Goal: Information Seeking & Learning: Learn about a topic

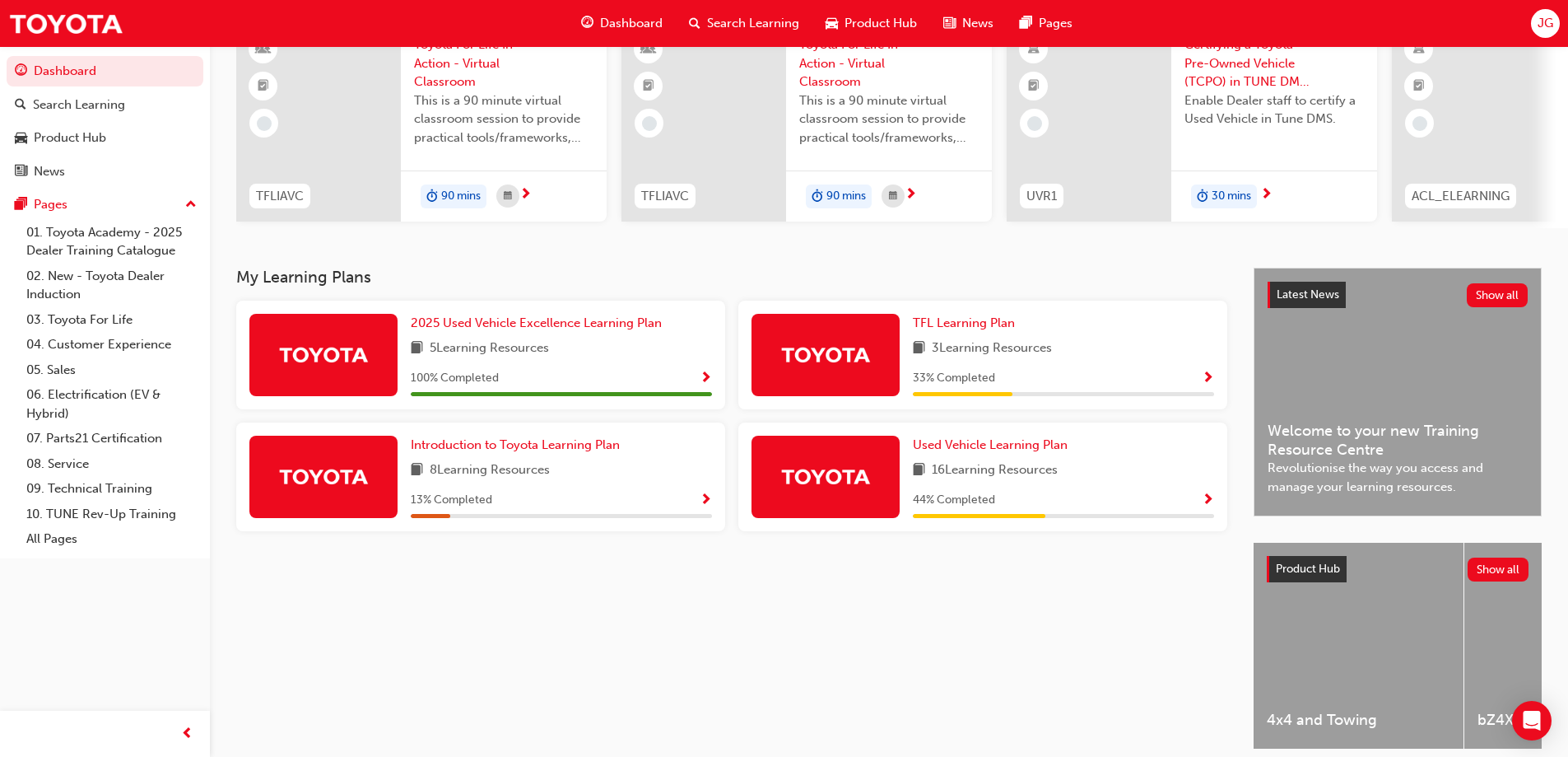
scroll to position [165, 0]
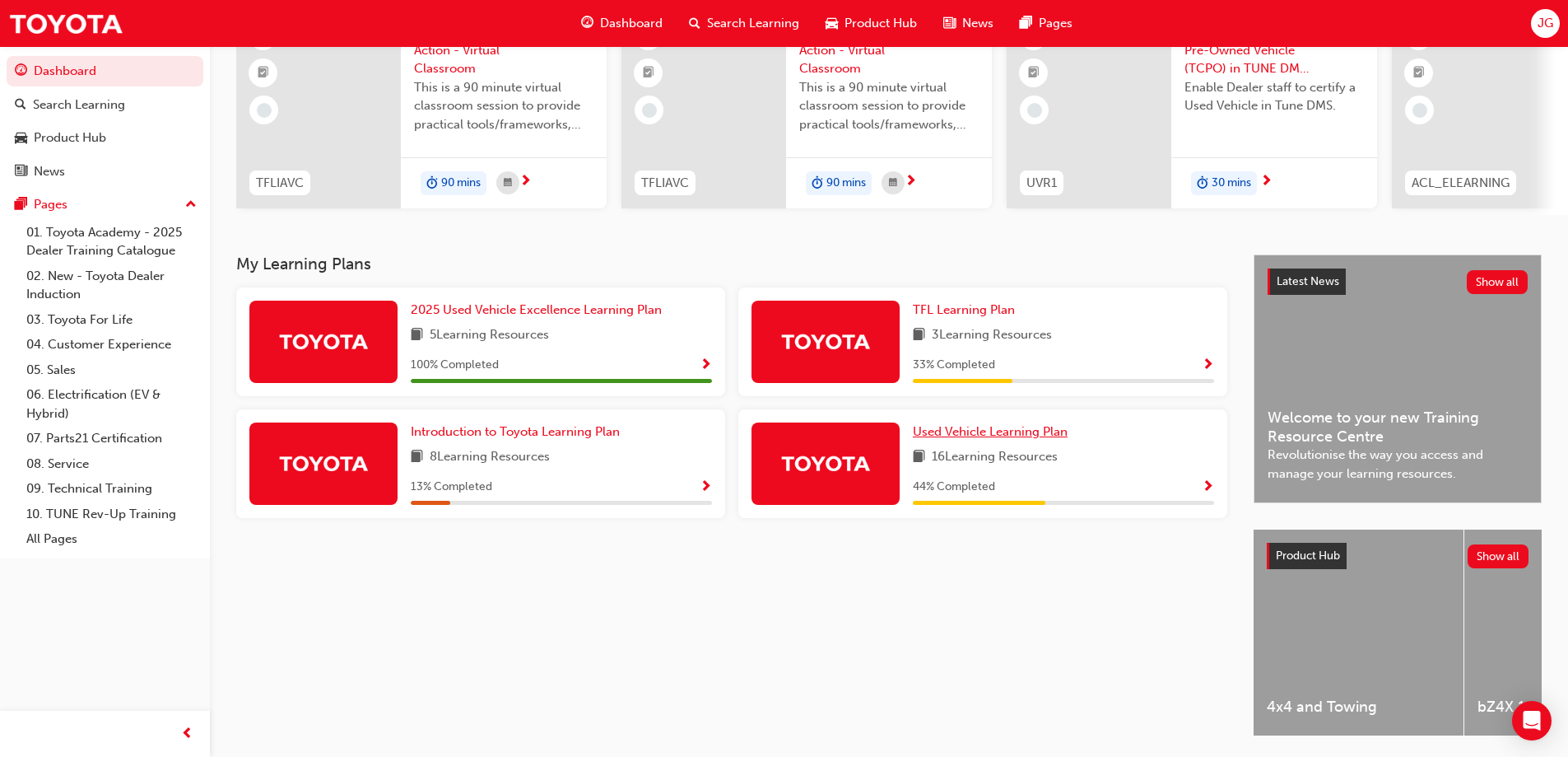
click at [1052, 437] on span "Used Vehicle Learning Plan" at bounding box center [990, 431] width 155 height 15
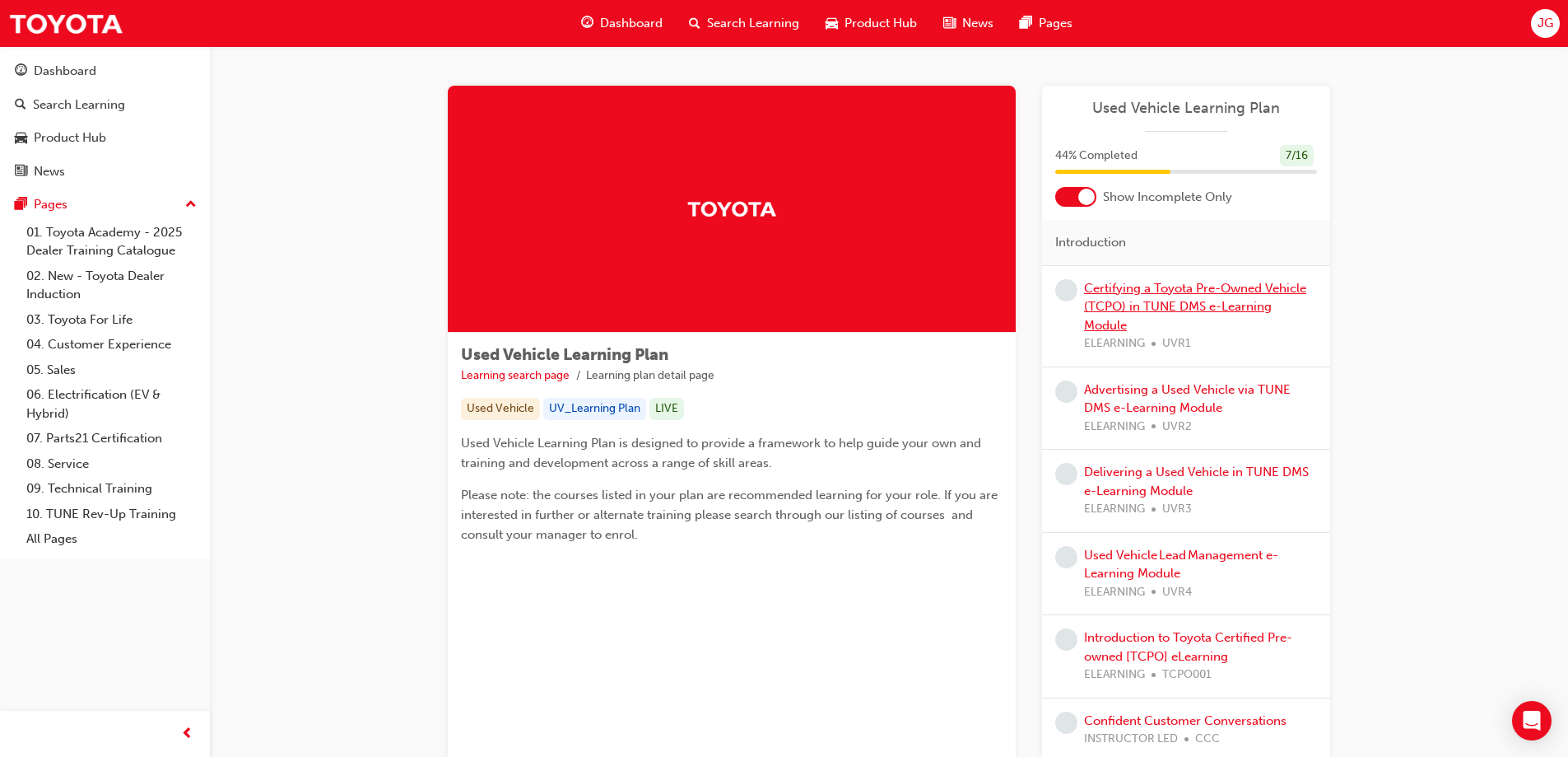
click at [1171, 310] on link "Certifying a Toyota Pre-Owned Vehicle (TCPO) in TUNE DMS e-Learning Module" at bounding box center [1195, 306] width 222 height 51
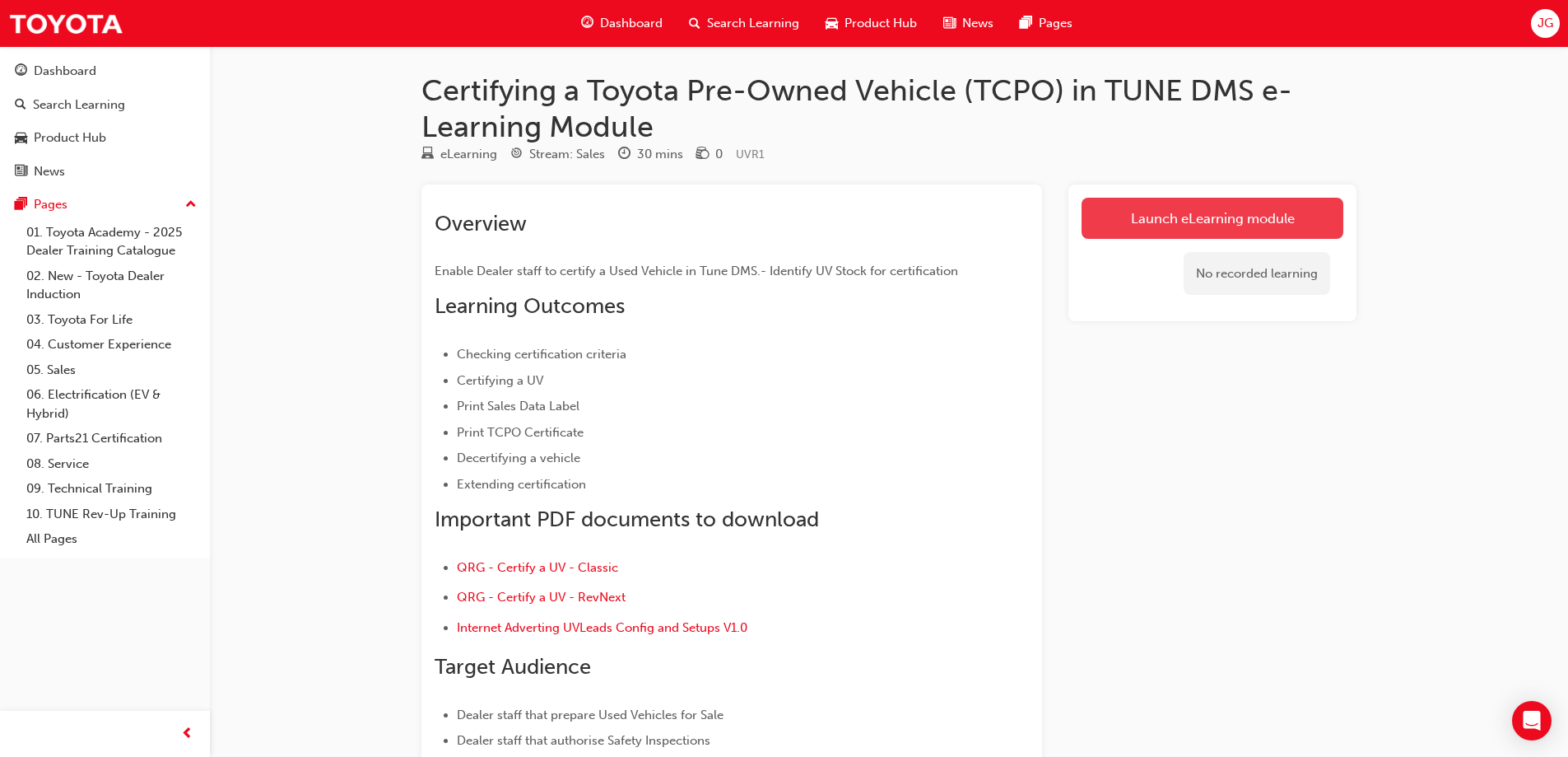
click at [1231, 219] on link "Launch eLearning module" at bounding box center [1212, 218] width 262 height 42
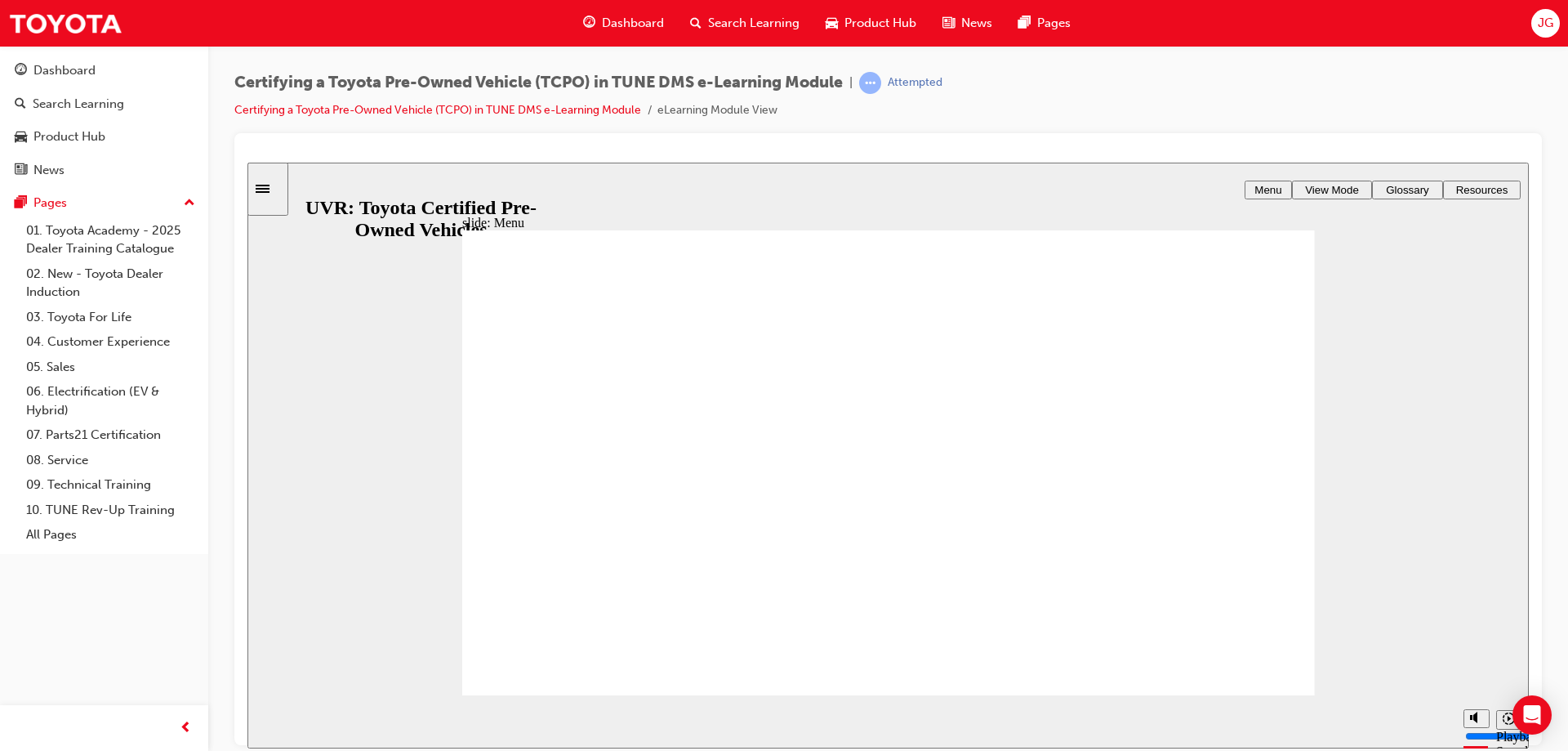
type input "9000"
radio input "true"
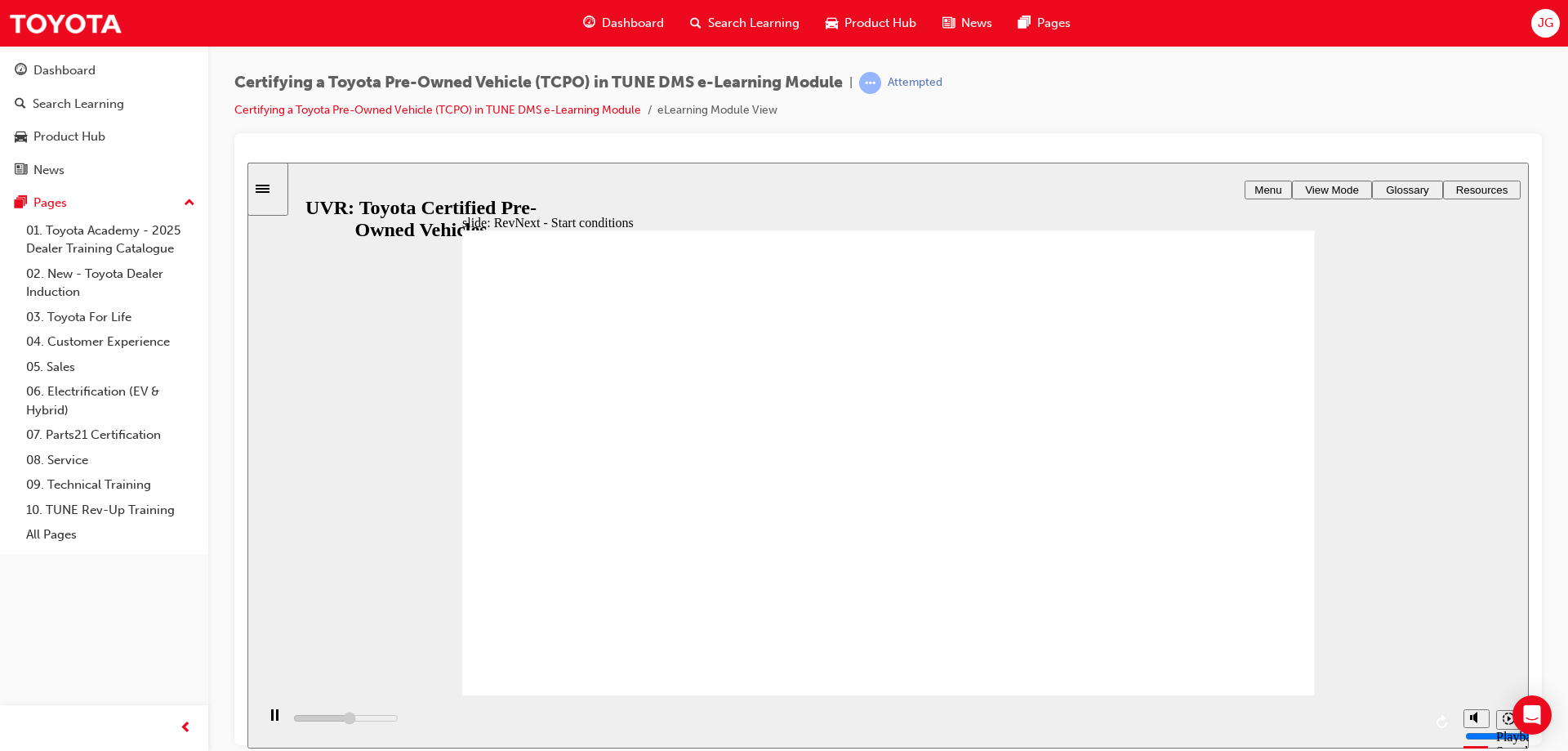
click at [1402, 723] on div "playback controls" at bounding box center [856, 721] width 1200 height 53
click at [1504, 724] on icon "playback speed" at bounding box center [1508, 718] width 12 height 12
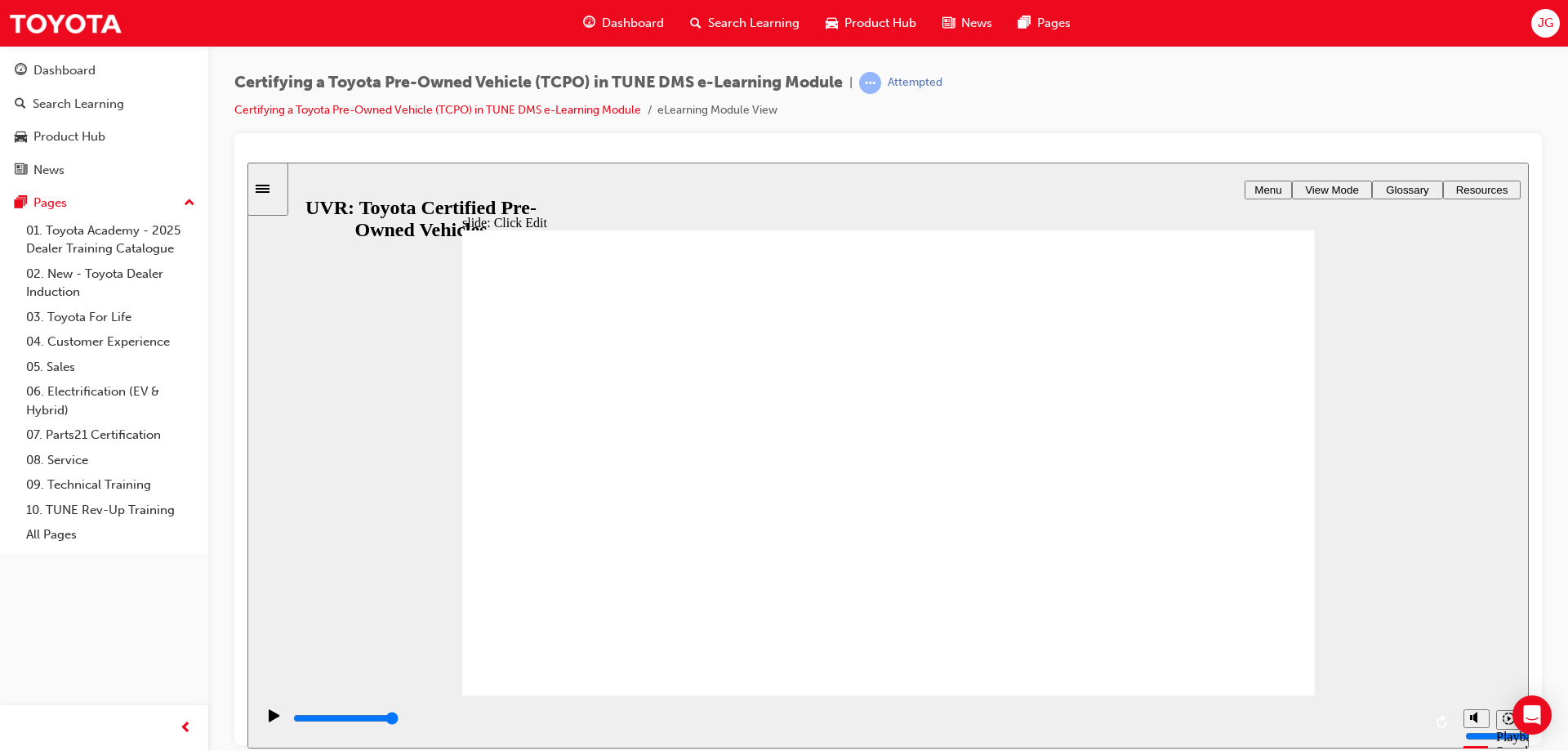
click at [1500, 724] on button "playback speed" at bounding box center [1508, 719] width 25 height 20
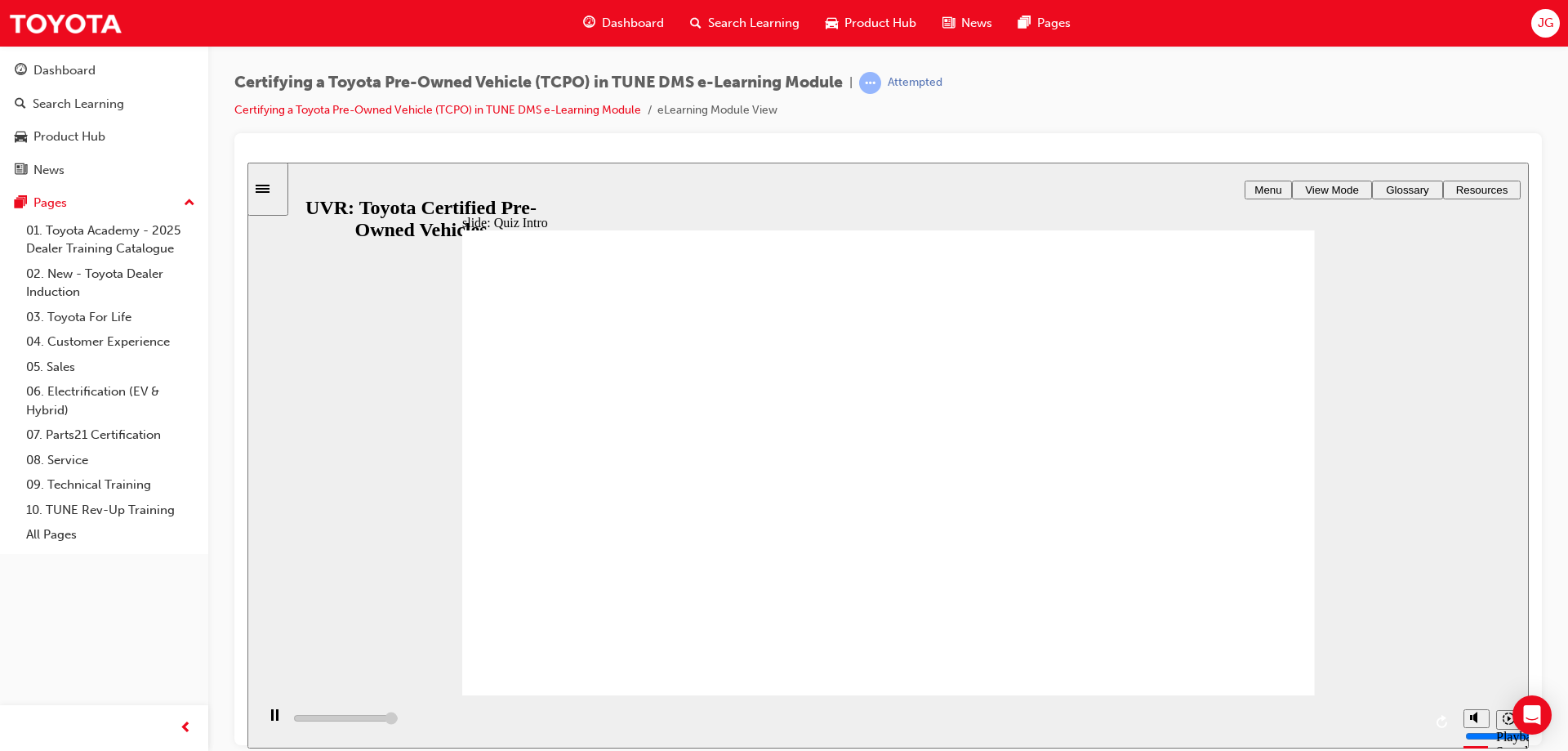
type input "7700"
radio input "false"
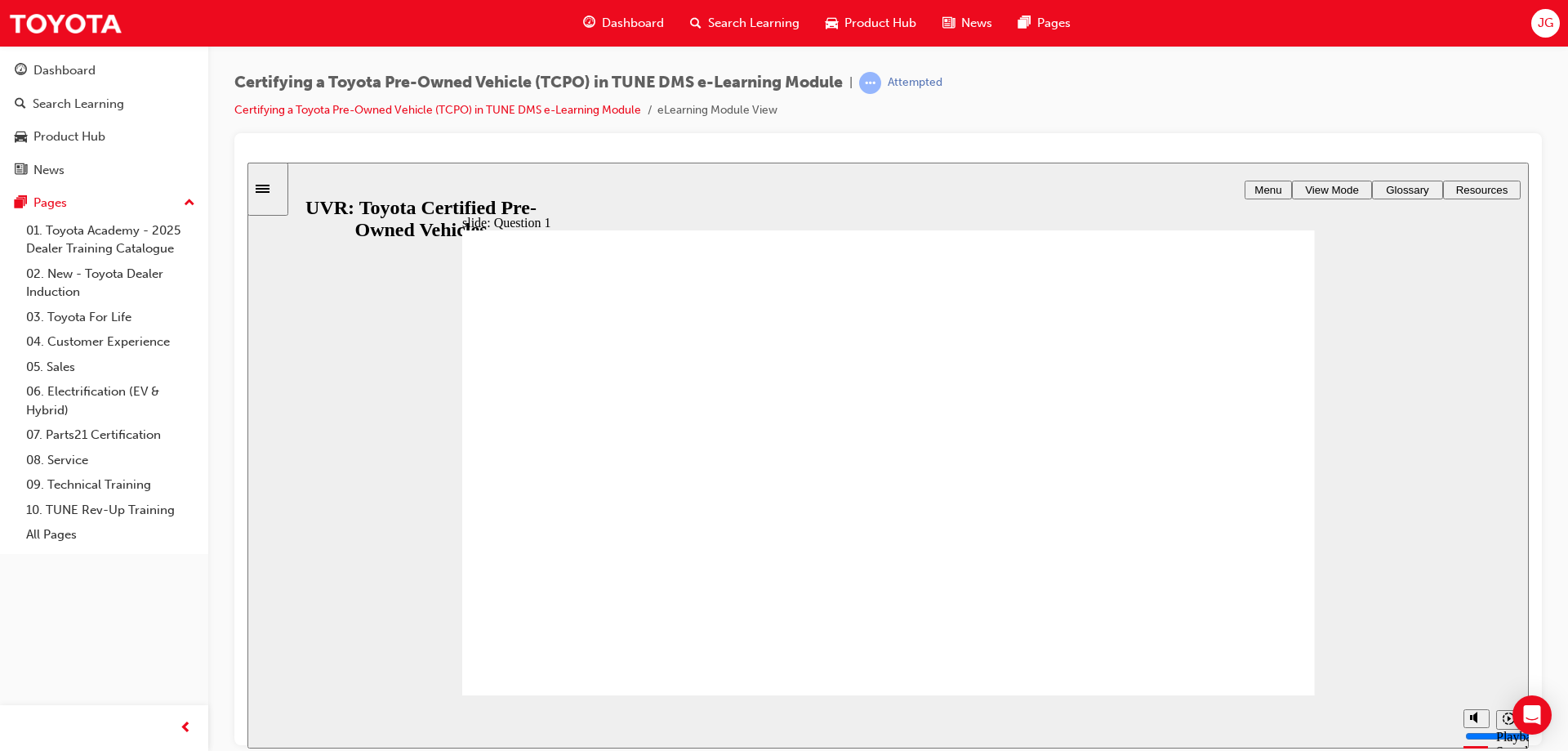
radio input "false"
radio input "true"
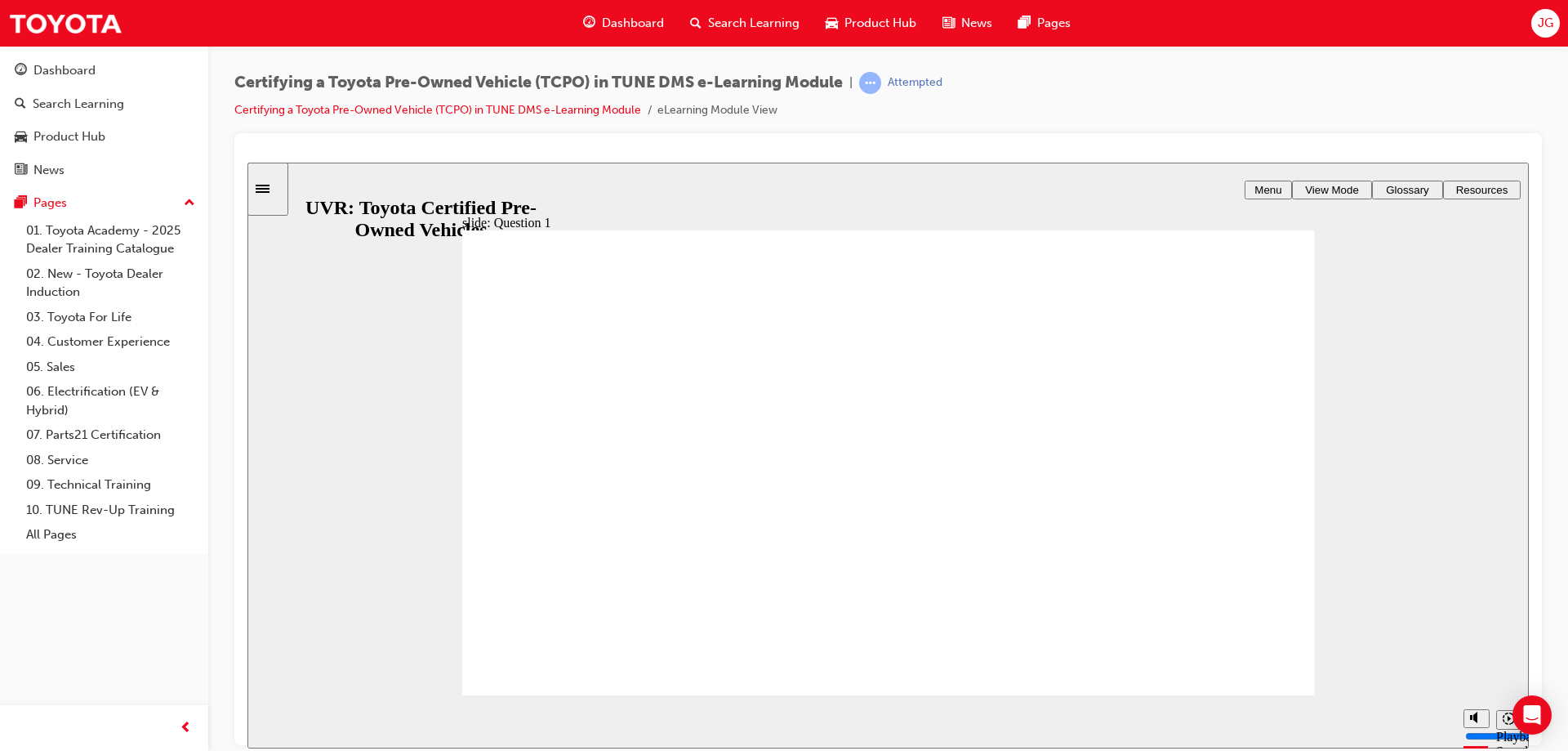
radio input "true"
type input "5000"
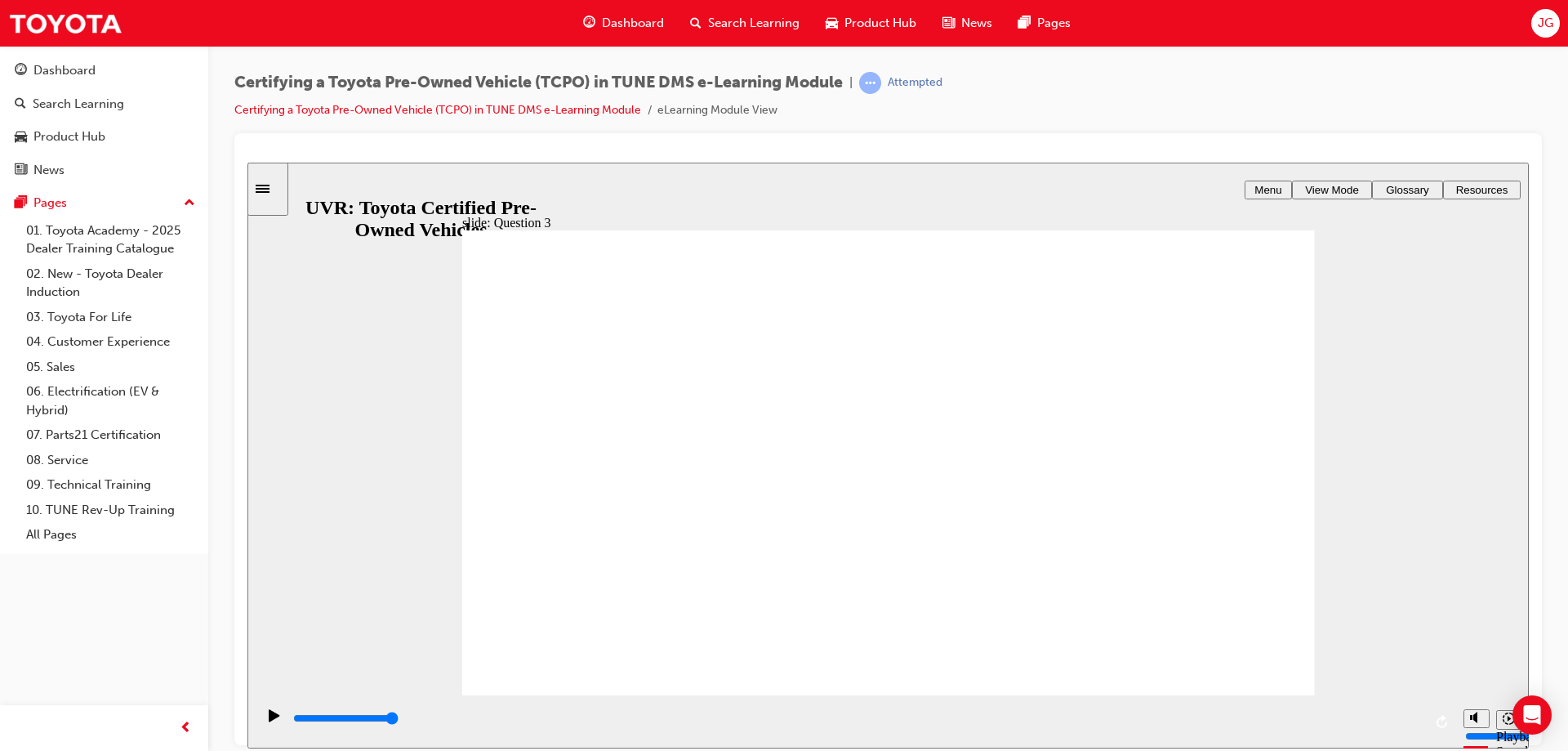
checkbox input "true"
checkbox input "false"
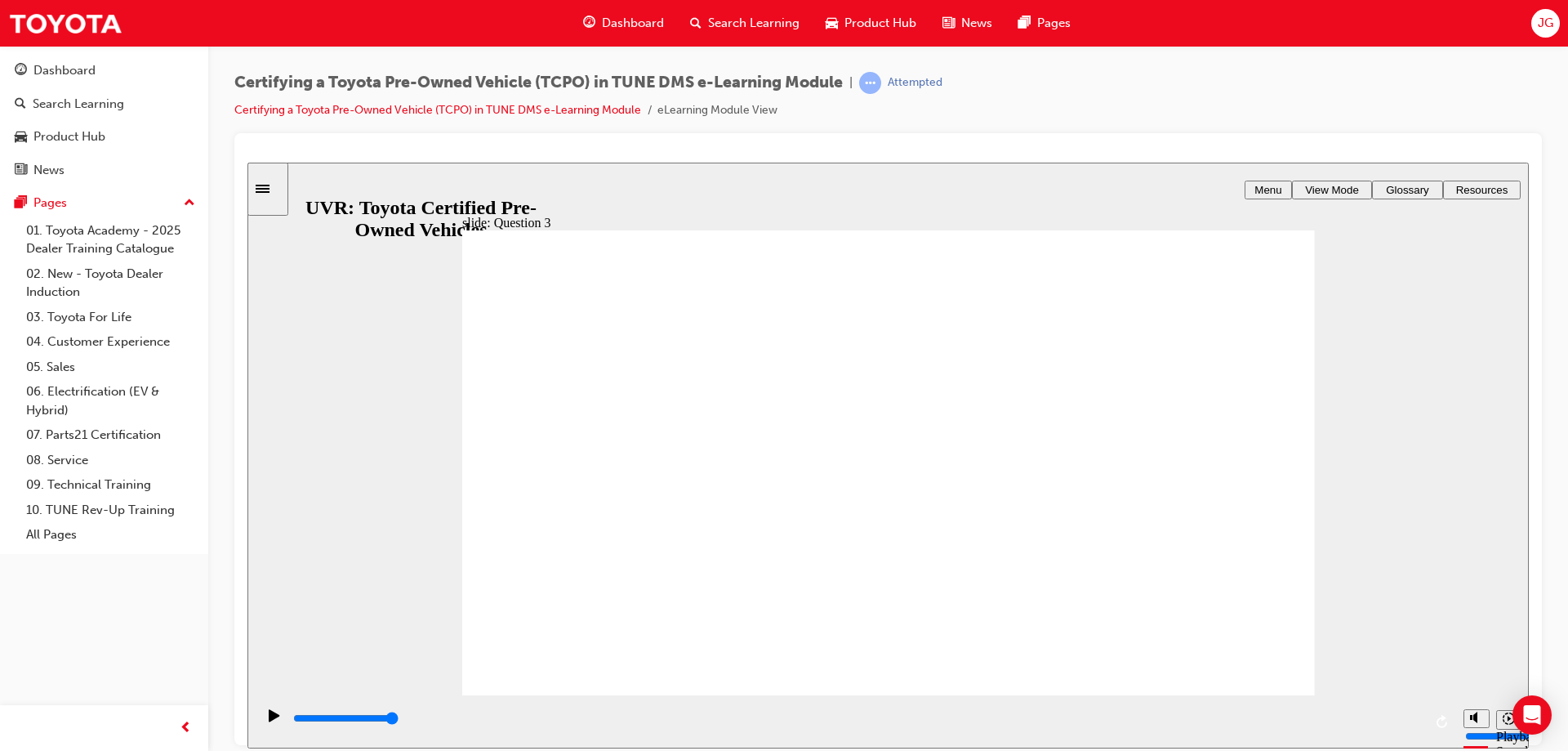
checkbox input "true"
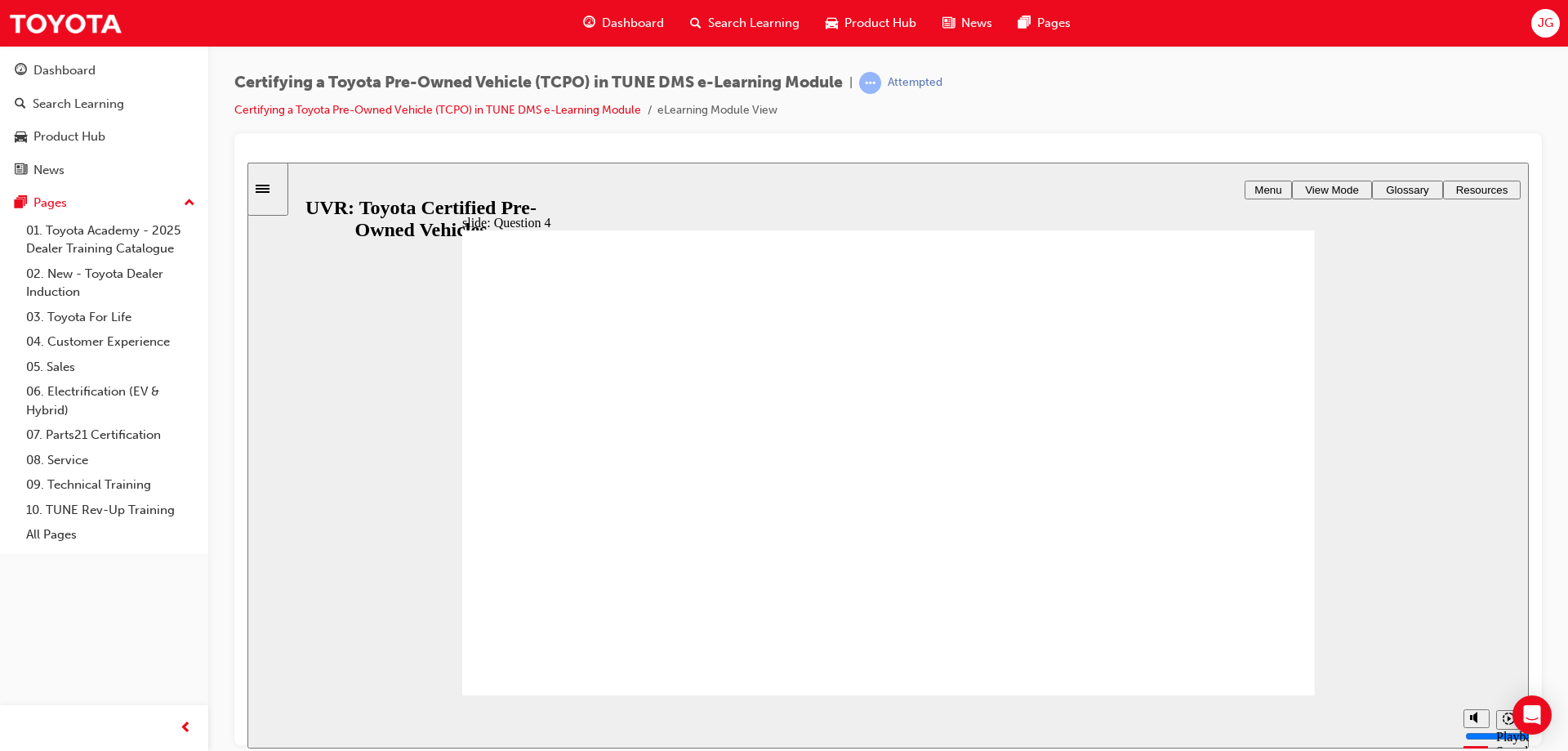
radio input "true"
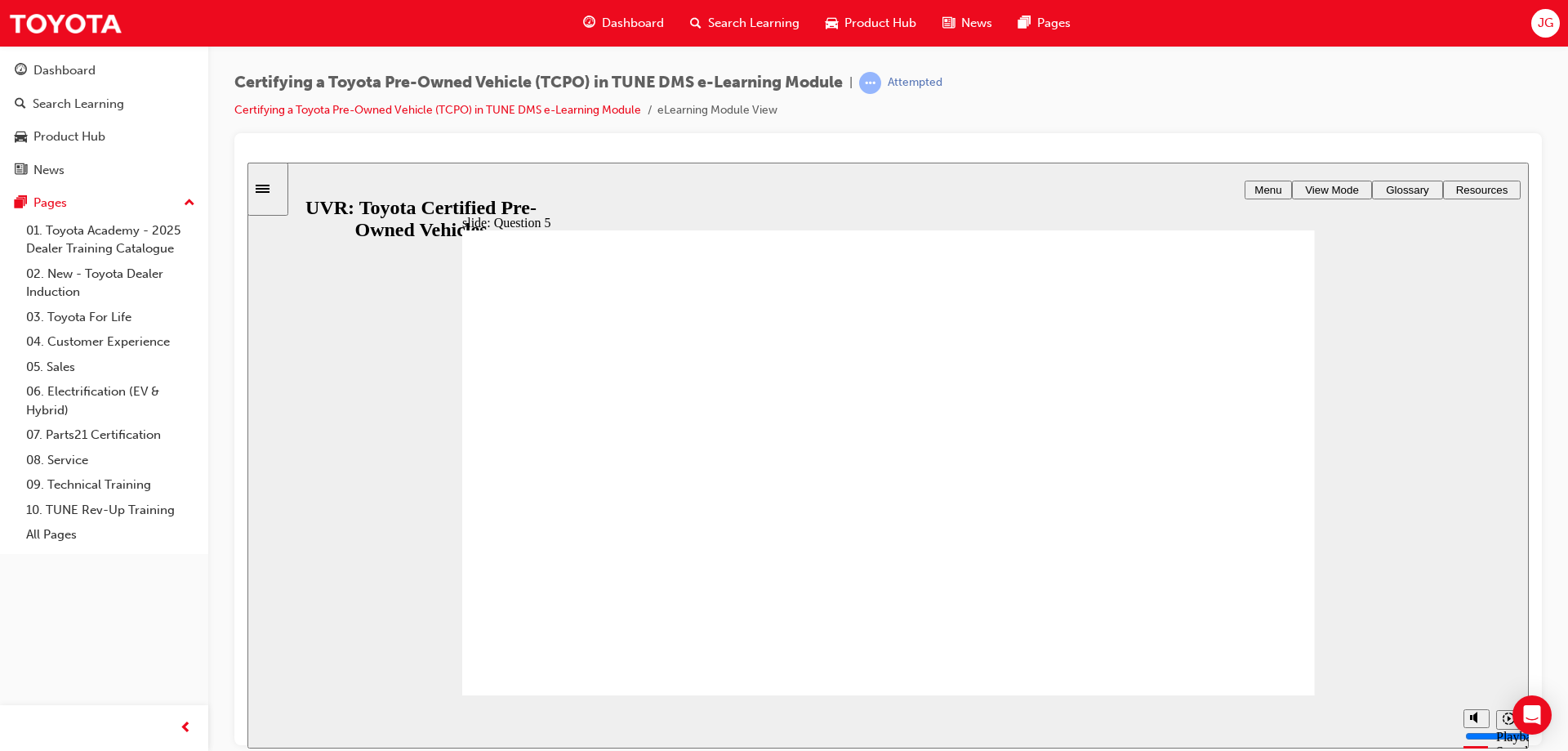
click at [1498, 718] on div "next" at bounding box center [1505, 721] width 18 height 17
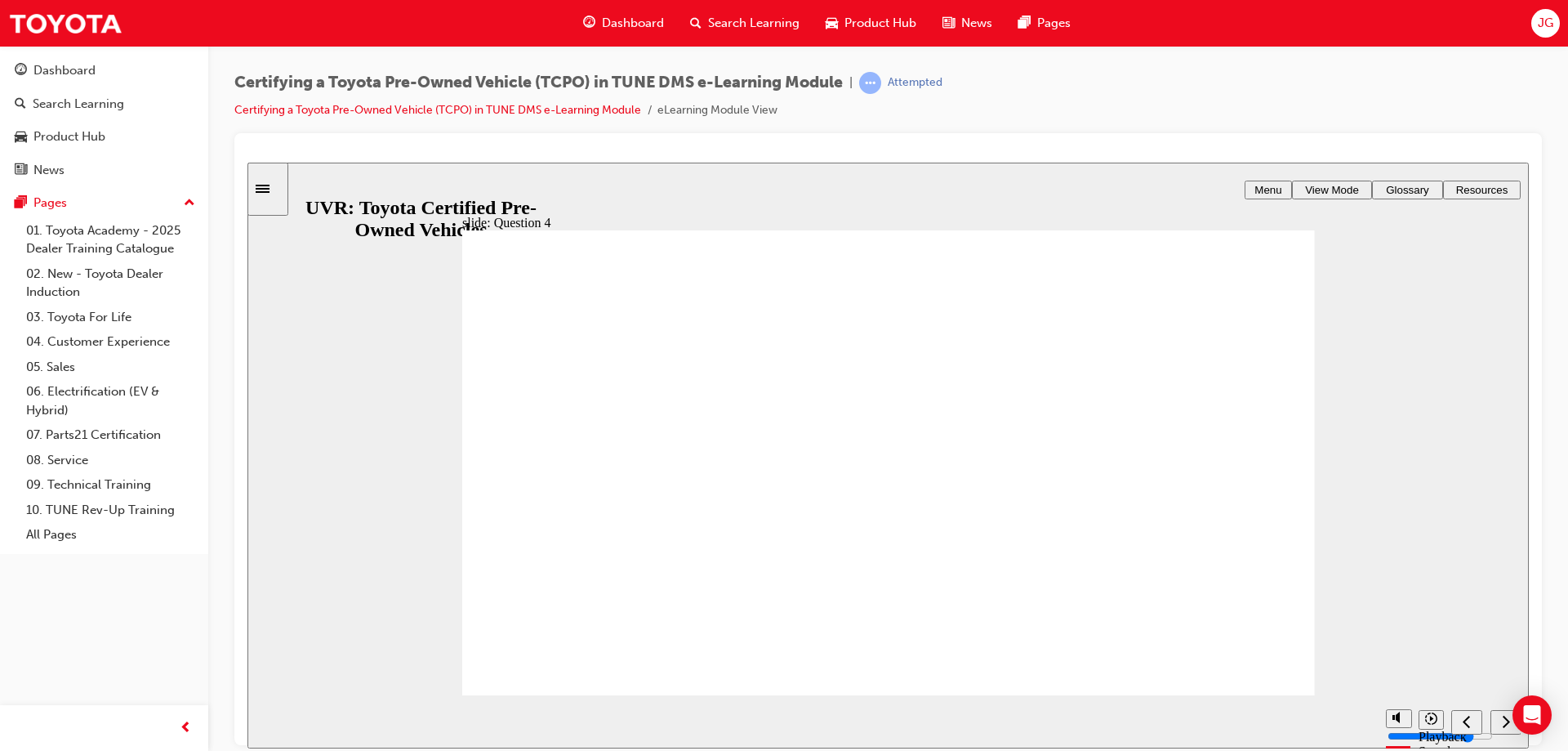
click at [1498, 718] on div "next" at bounding box center [1505, 721] width 18 height 17
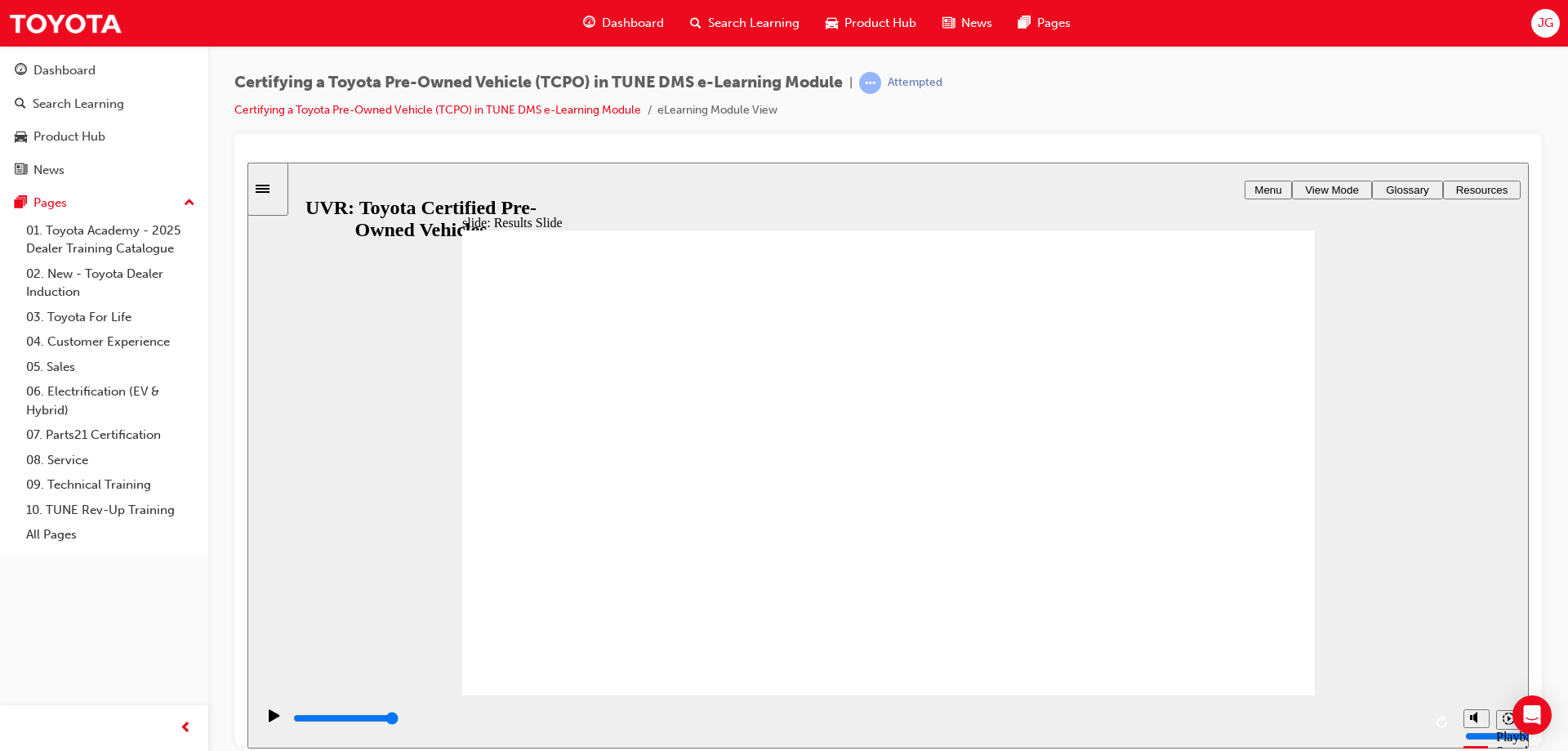
click at [1501, 722] on icon "next" at bounding box center [1505, 720] width 8 height 15
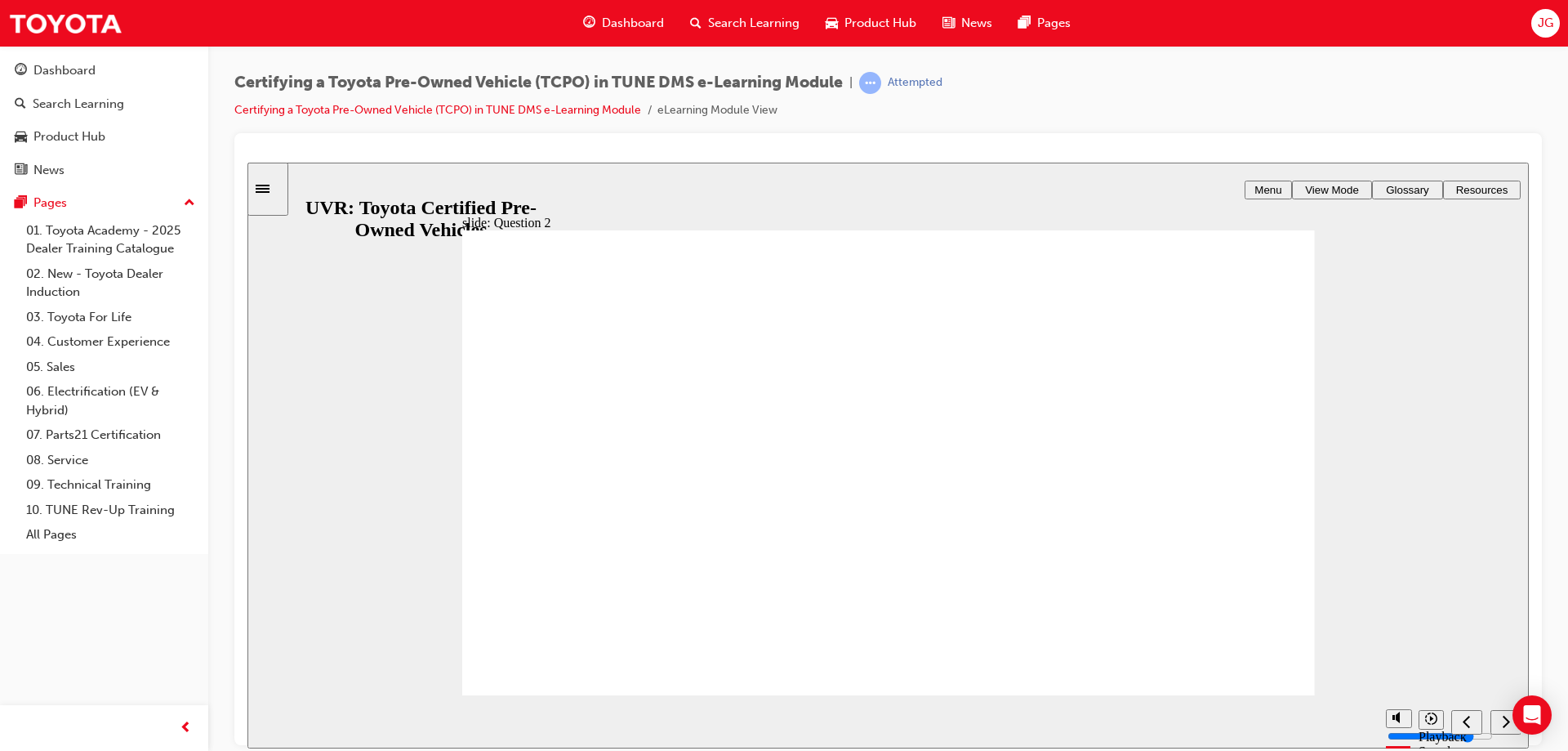
type input "5000"
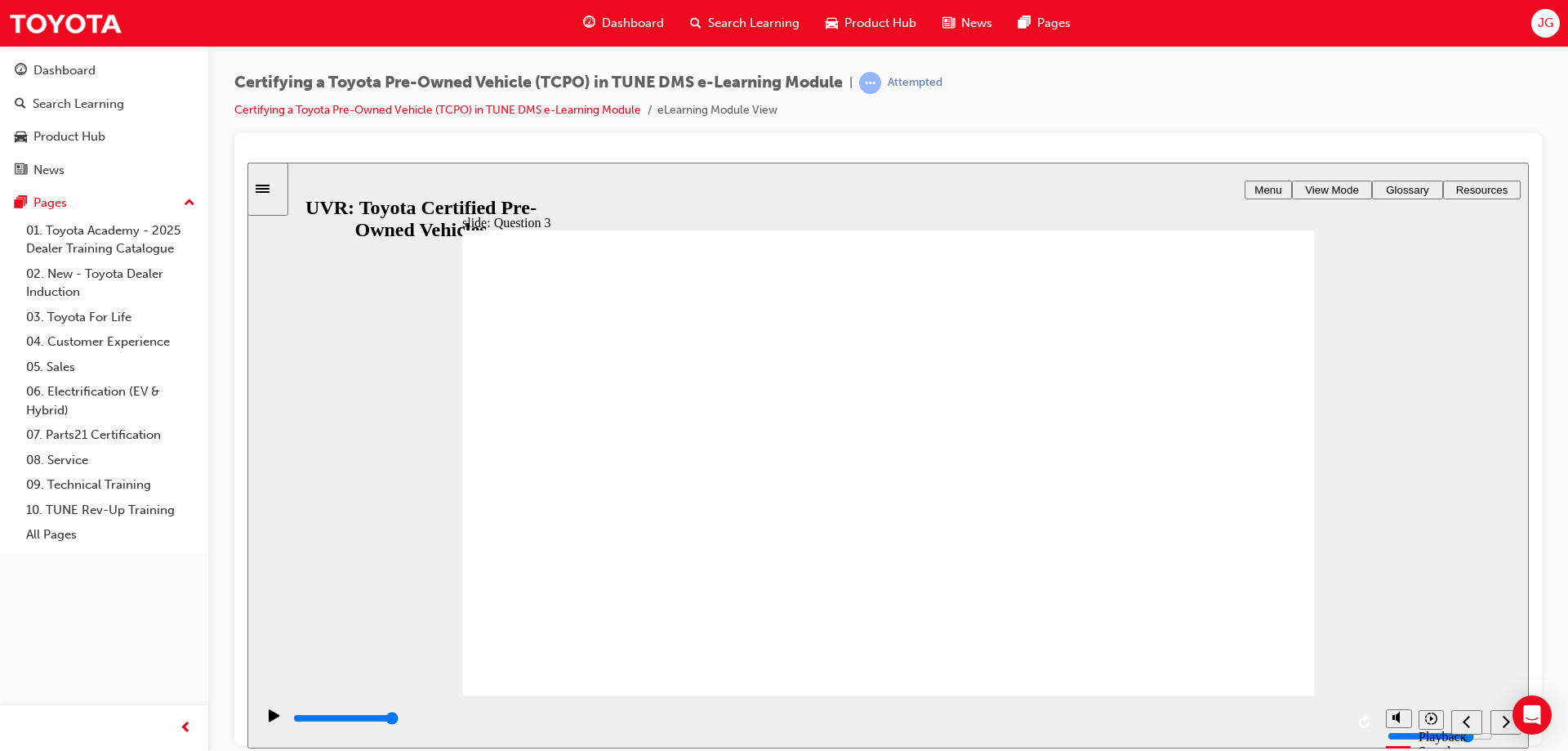
click at [1366, 723] on icon "replay" at bounding box center [1364, 720] width 13 height 13
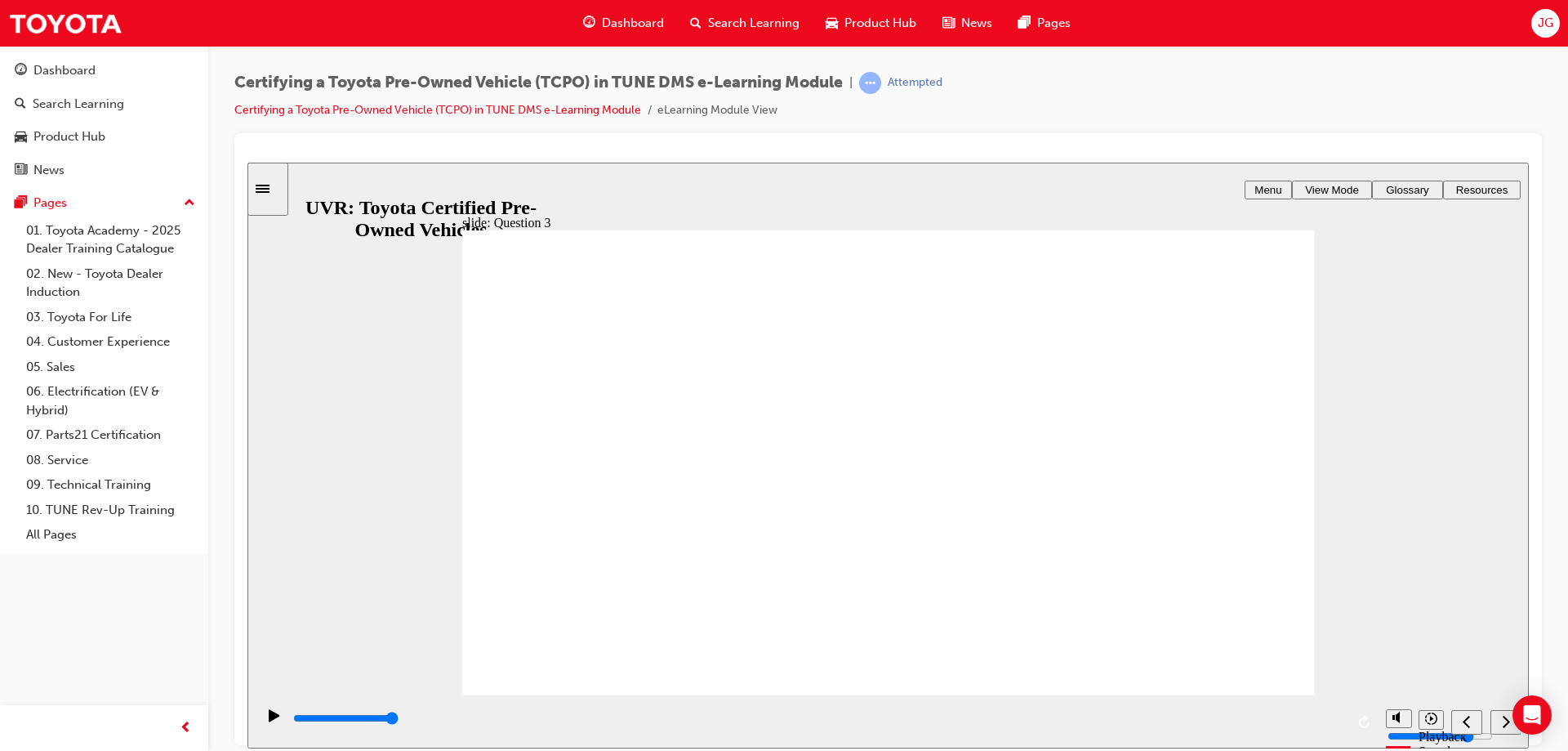
checkbox input "true"
click at [1510, 721] on div "next" at bounding box center [1505, 721] width 18 height 17
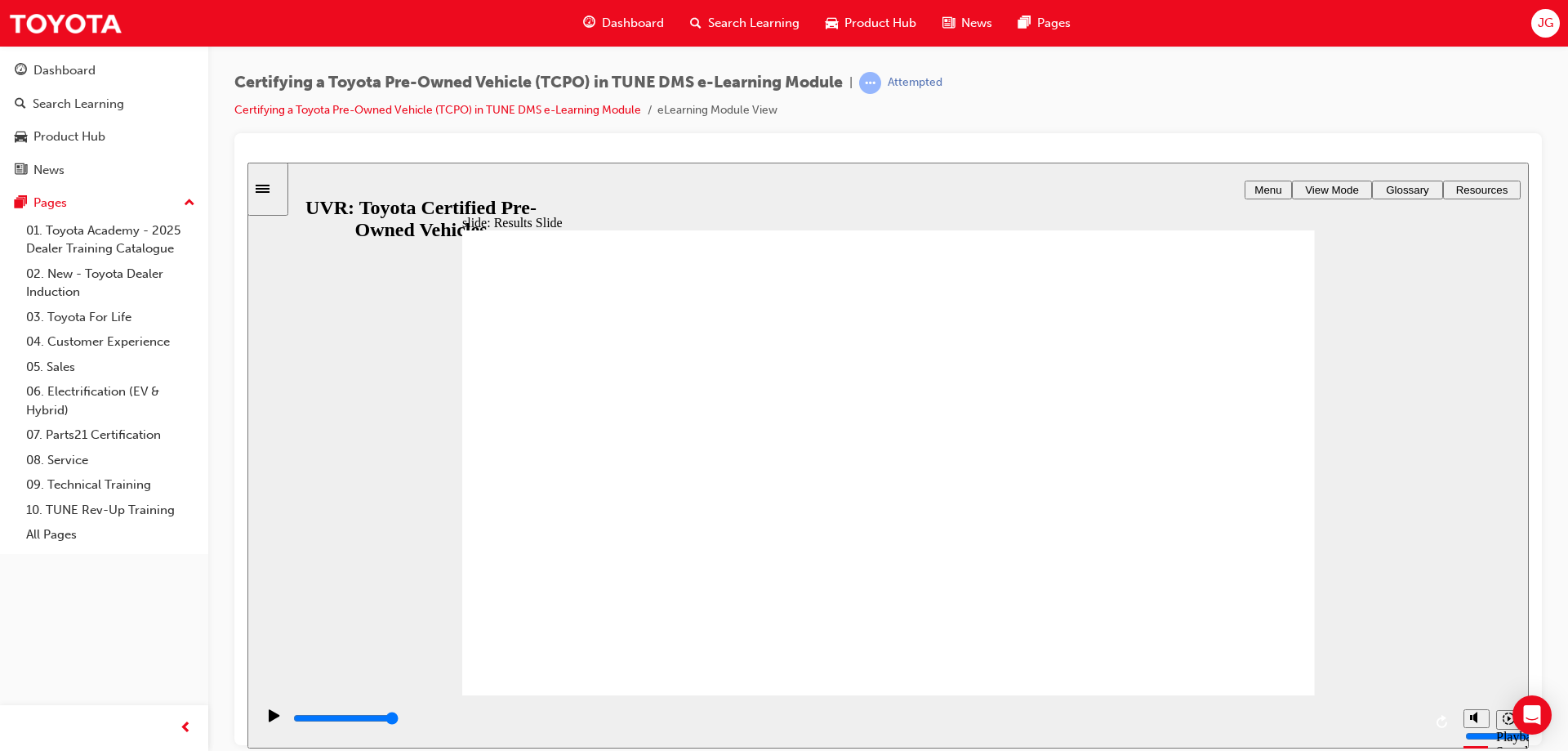
click at [1444, 714] on icon "replay" at bounding box center [1443, 720] width 13 height 13
click at [1444, 715] on icon "replay" at bounding box center [1443, 720] width 13 height 13
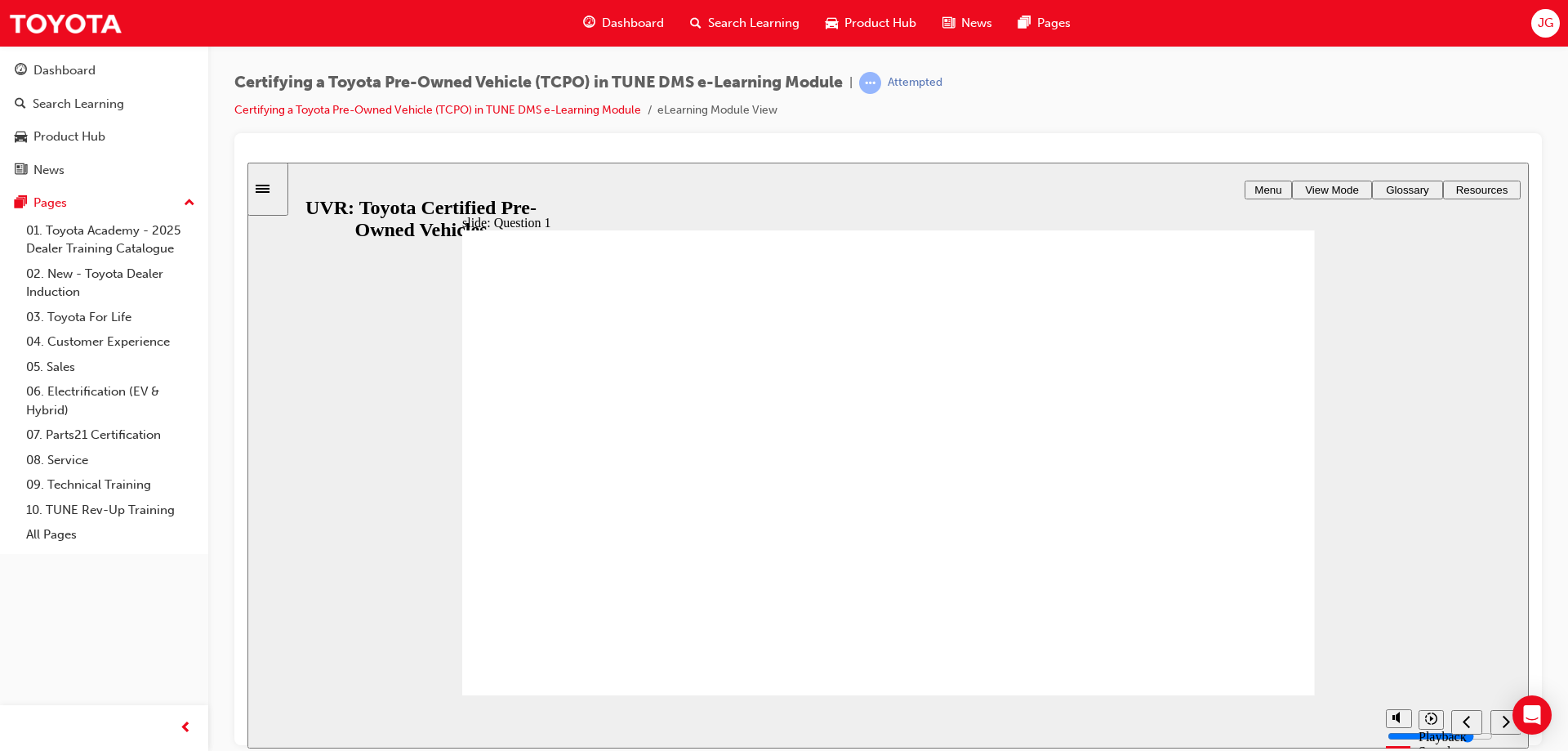
click at [1501, 718] on div "next" at bounding box center [1505, 721] width 18 height 17
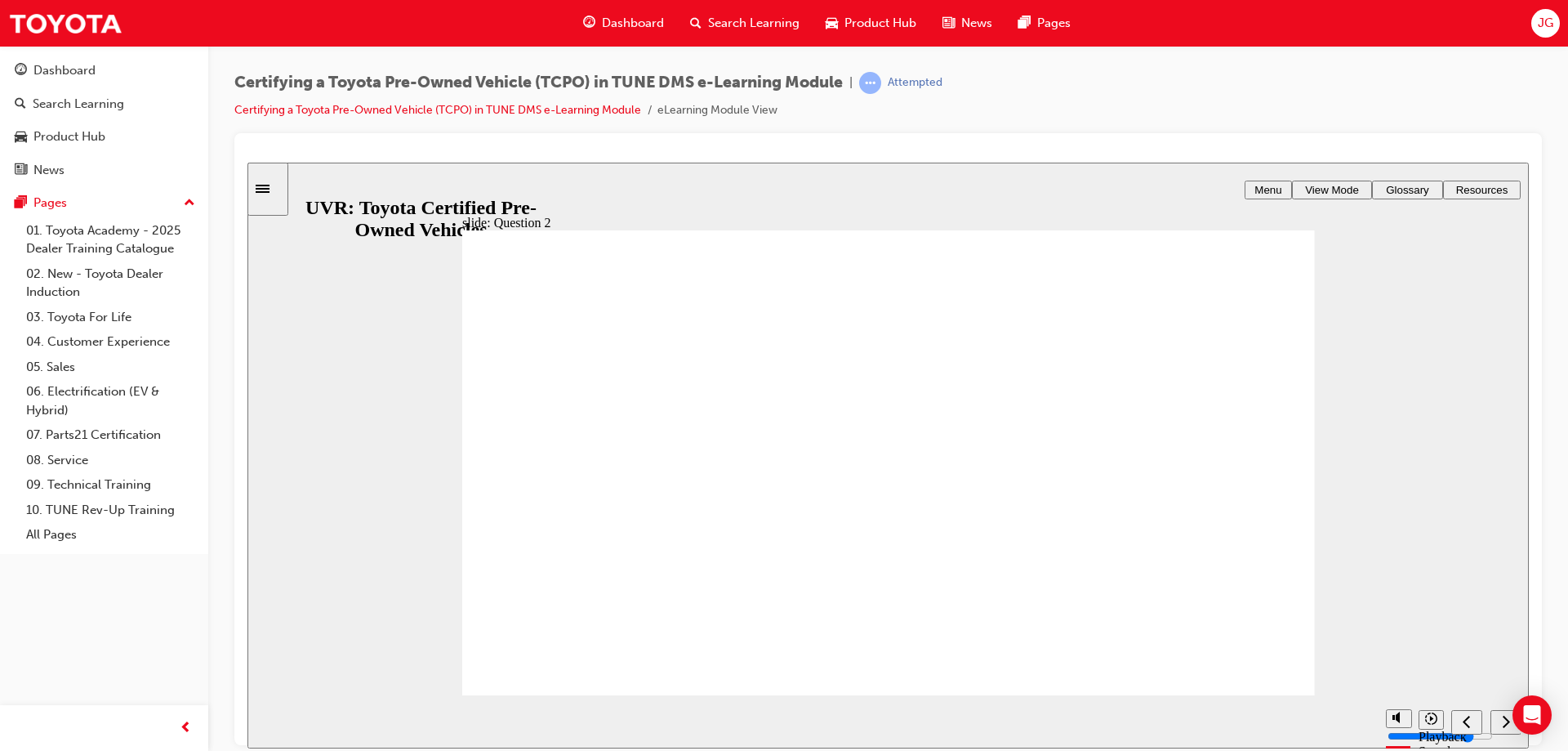
click at [1505, 718] on icon "next" at bounding box center [1505, 720] width 7 height 12
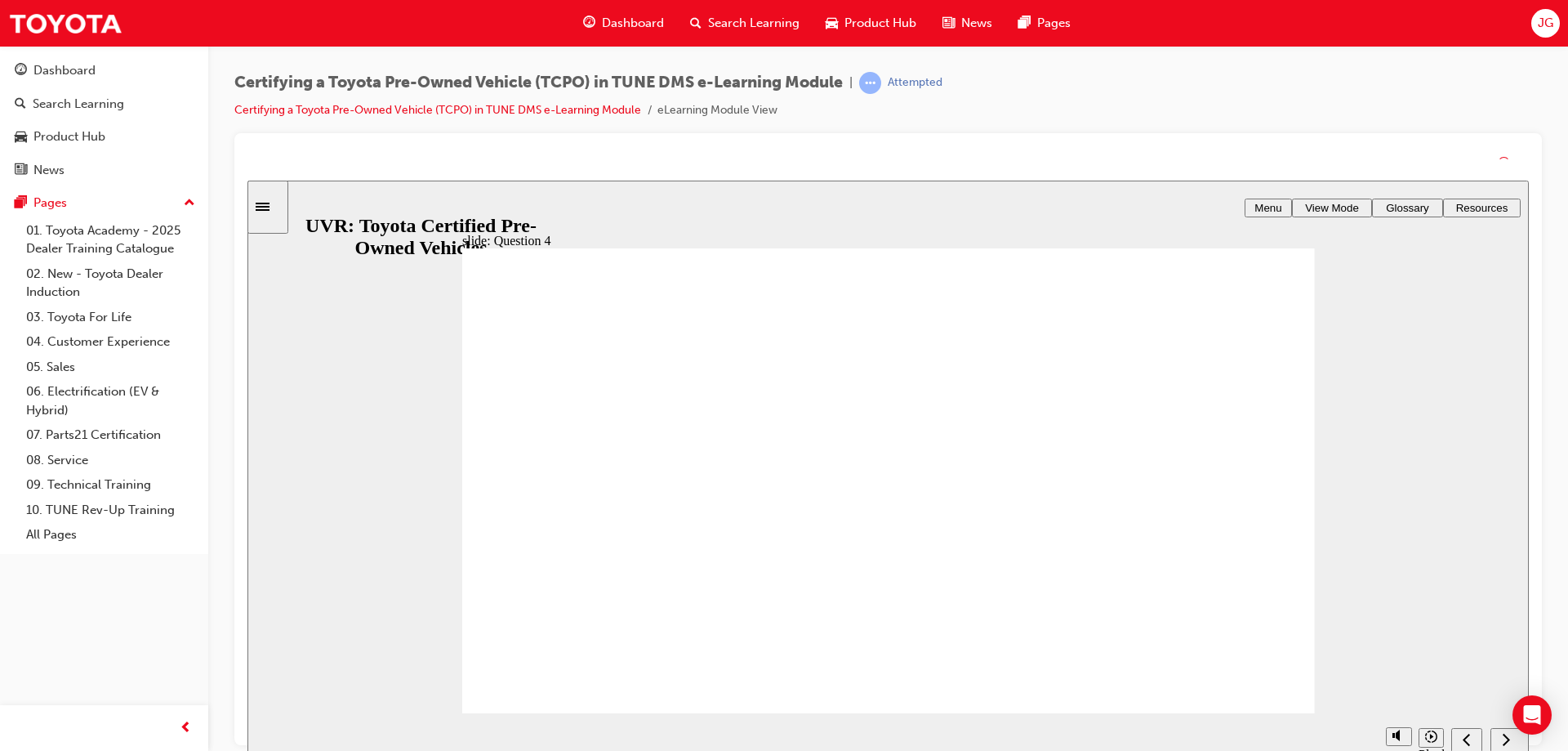
click at [1503, 735] on icon "next" at bounding box center [1505, 739] width 8 height 15
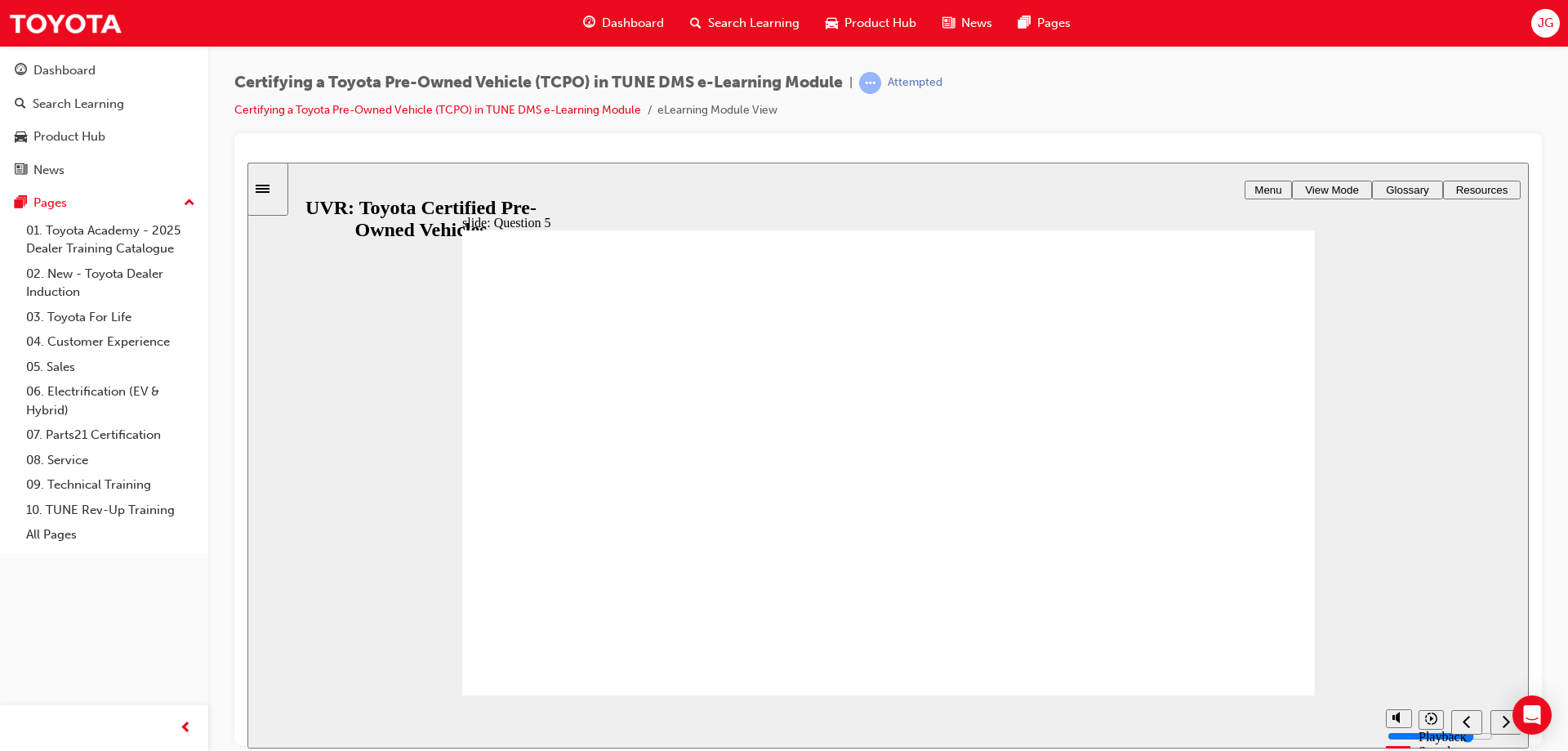
click at [1503, 715] on icon "next" at bounding box center [1505, 720] width 8 height 15
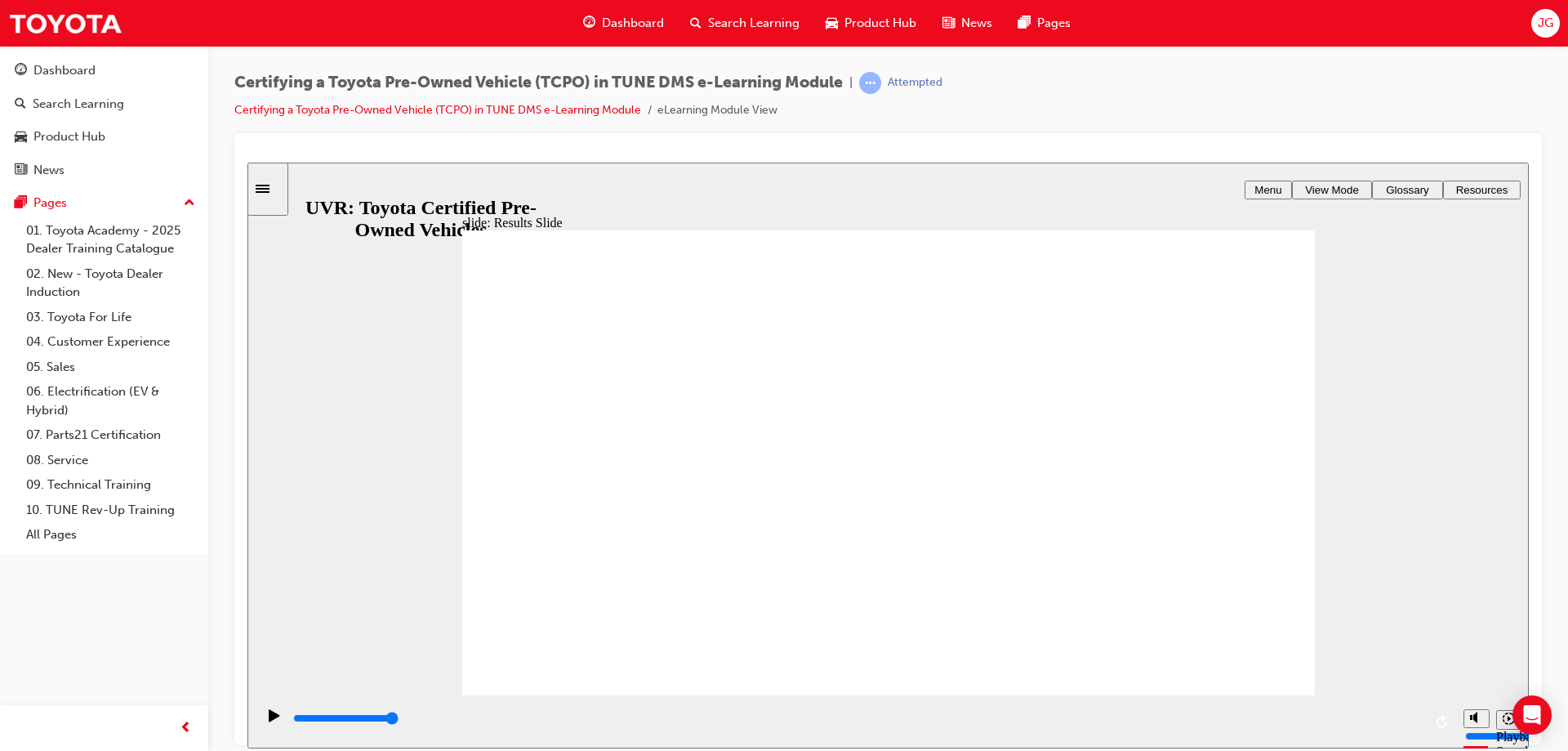
click at [277, 188] on icon "Sidebar Toggle" at bounding box center [268, 187] width 24 height 10
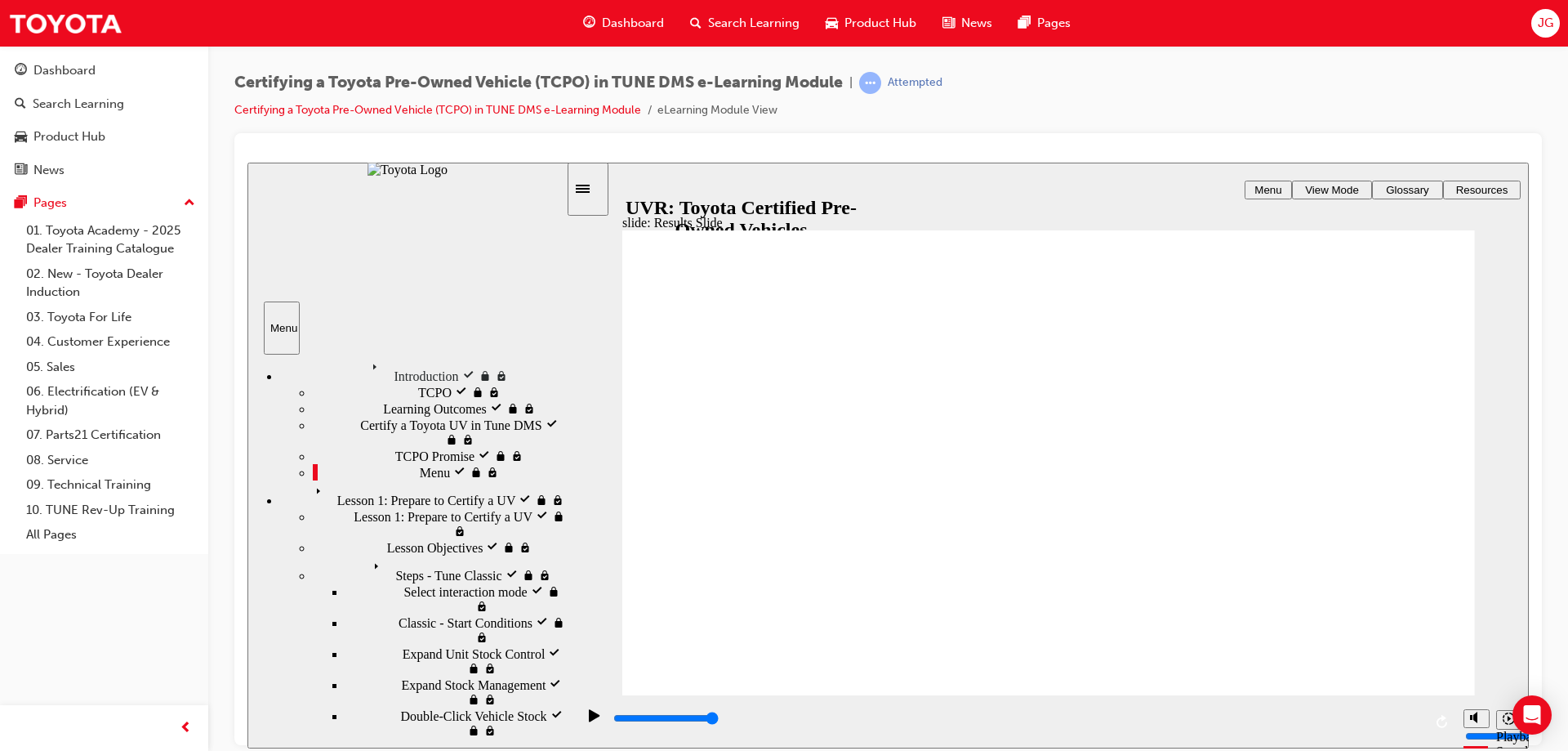
scroll to position [35, 0]
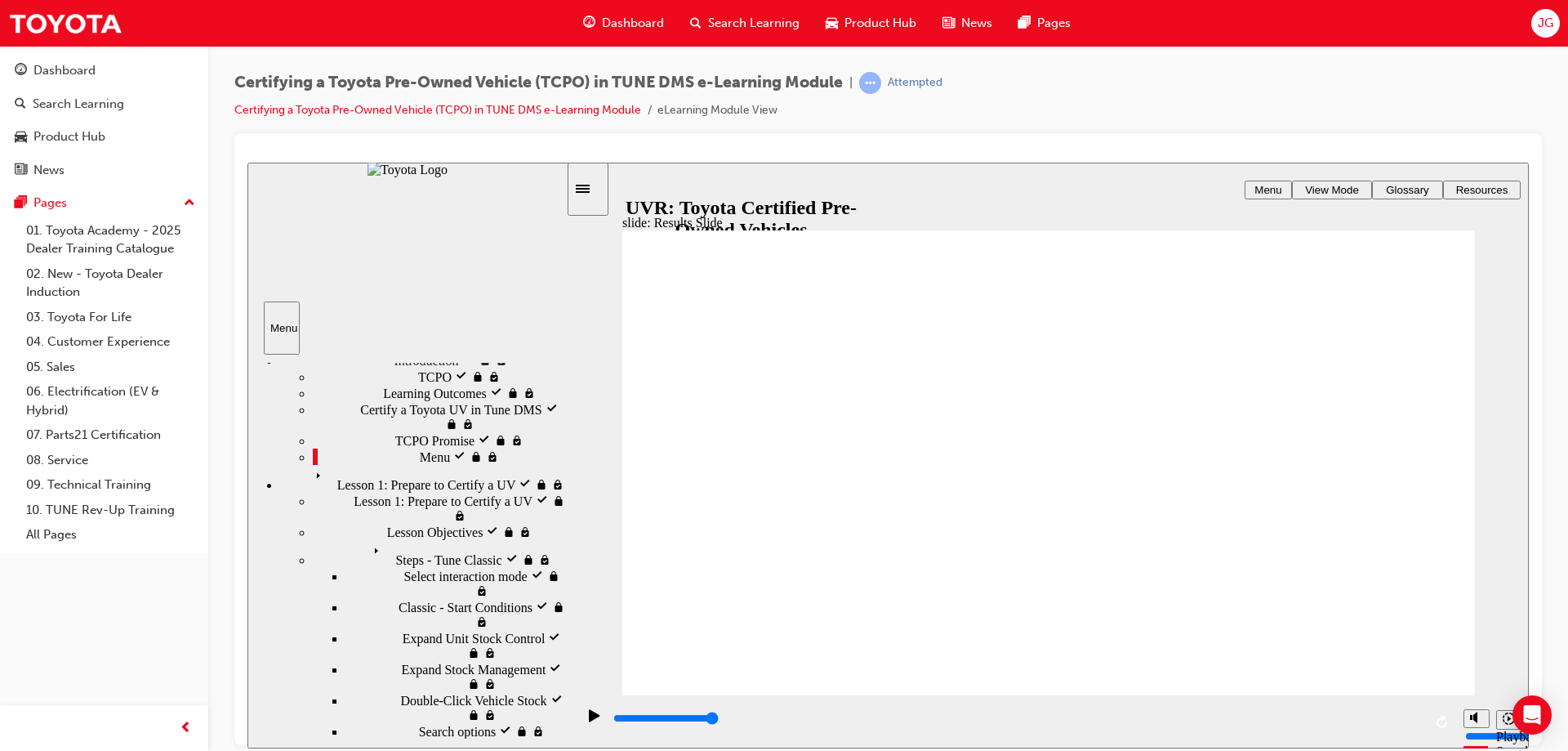
click at [401, 464] on div "Menu visited Menu" at bounding box center [439, 456] width 253 height 17
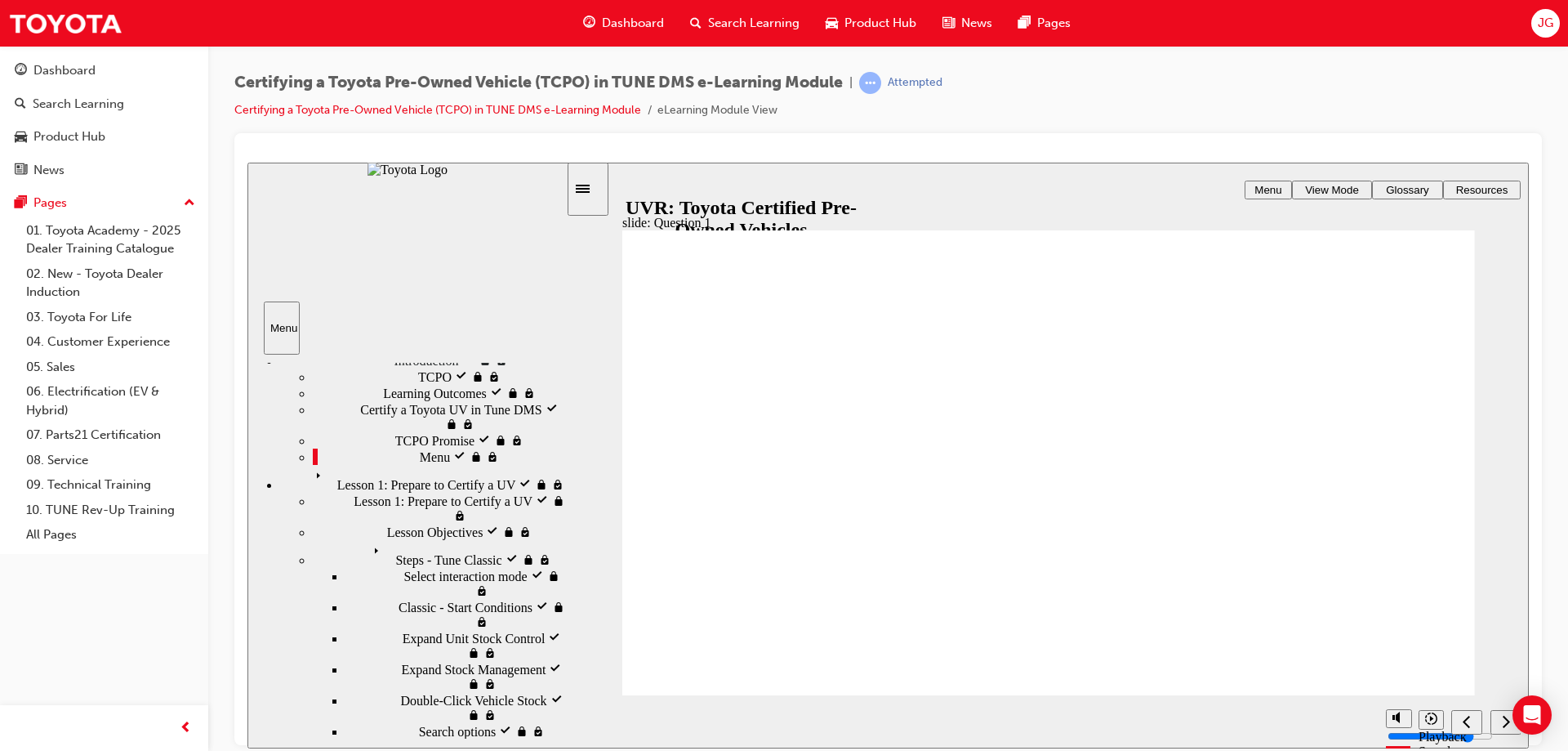
click at [1500, 718] on div "next" at bounding box center [1505, 721] width 18 height 17
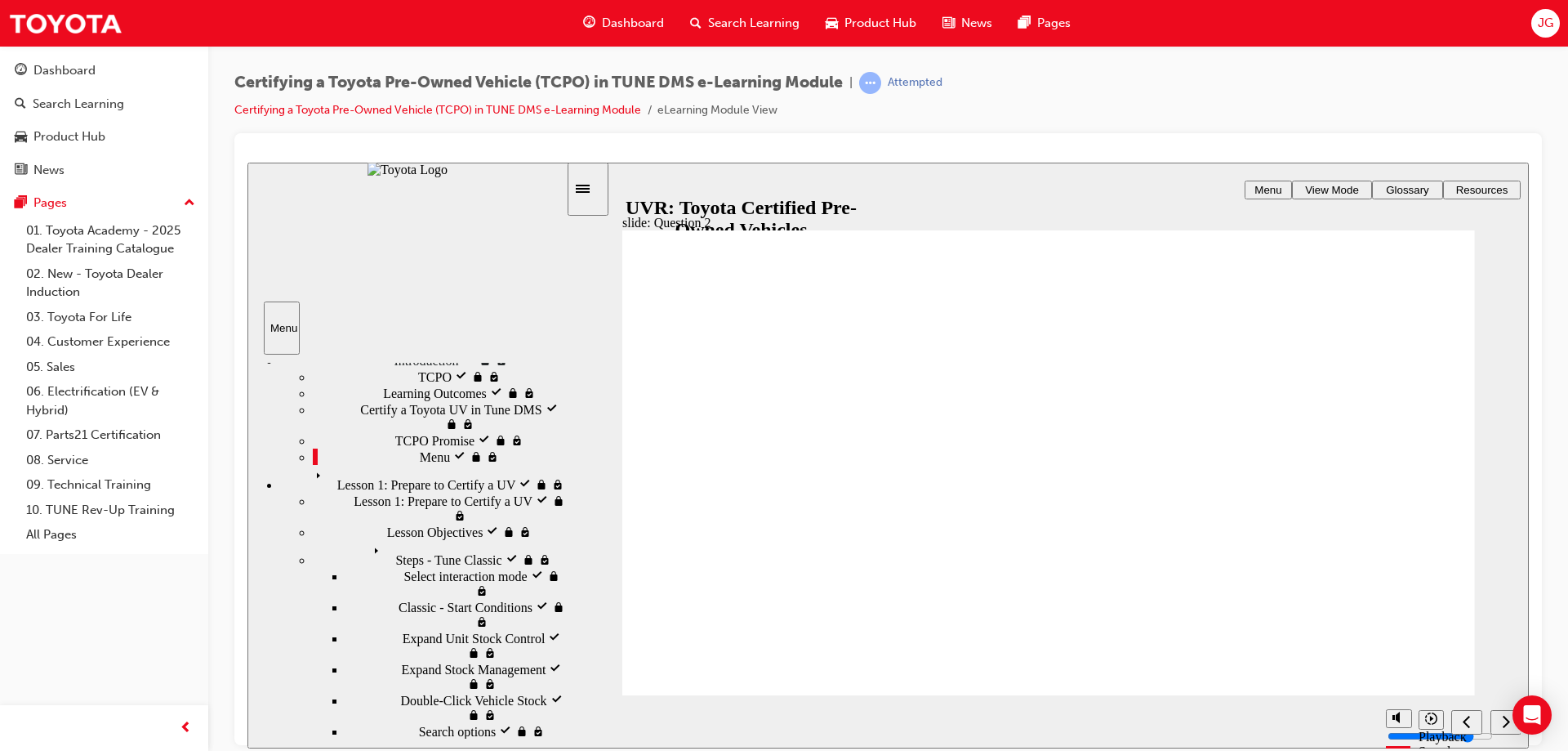
type input "5000"
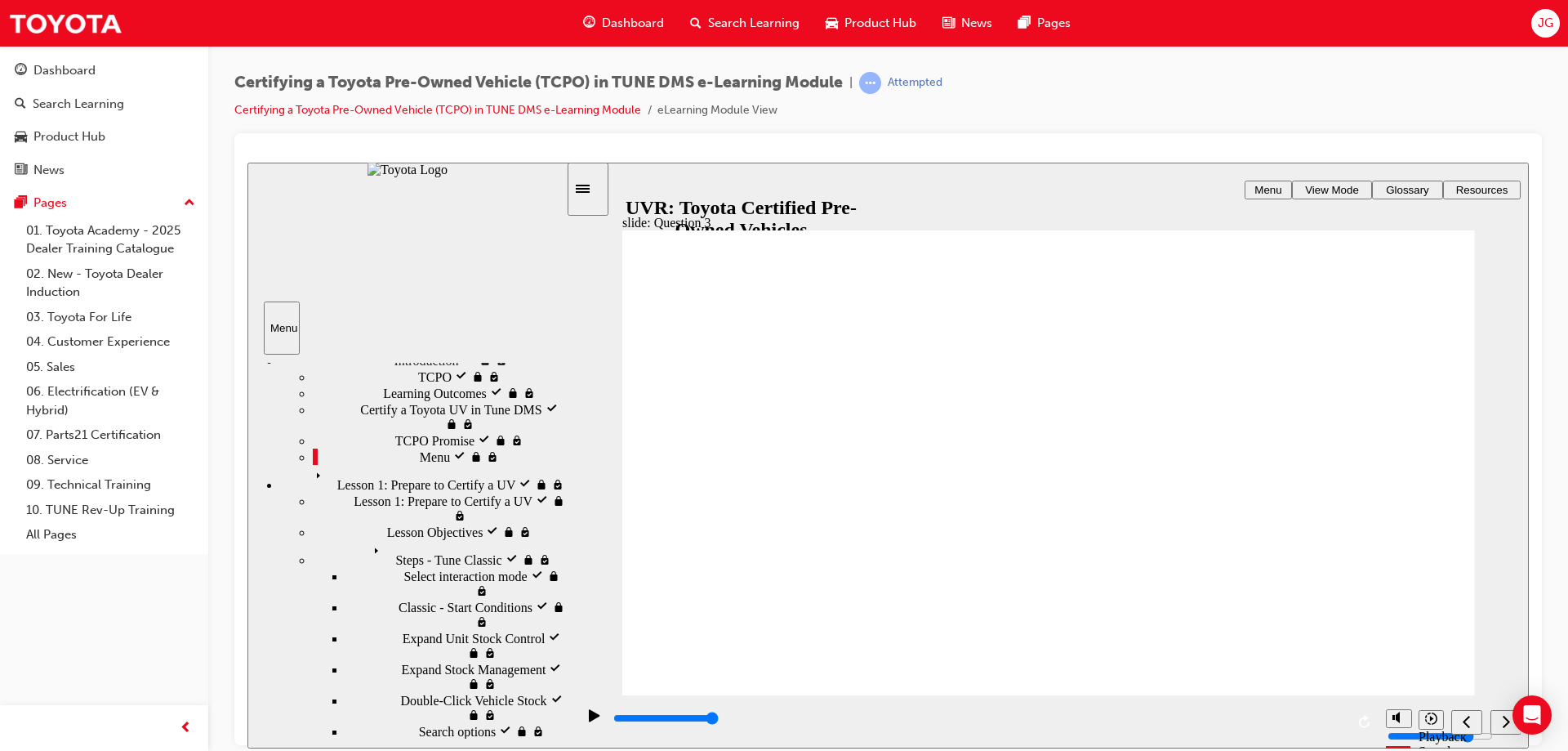
click at [612, 2] on div "Dashboard Search Learning Product Hub News Pages" at bounding box center [826, 23] width 526 height 46
click at [622, 30] on span "Dashboard" at bounding box center [632, 23] width 62 height 19
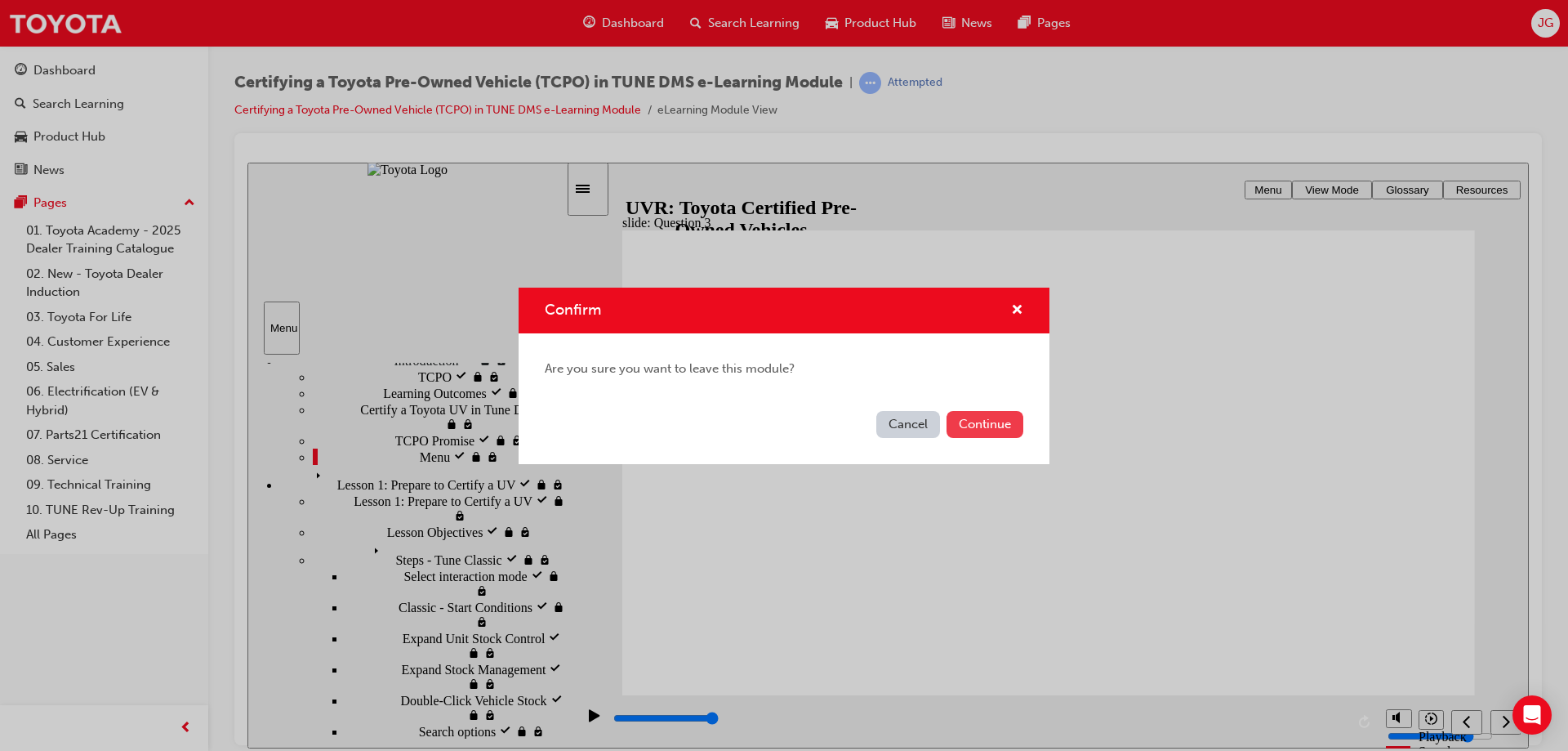
click at [986, 428] on button "Continue" at bounding box center [985, 424] width 76 height 26
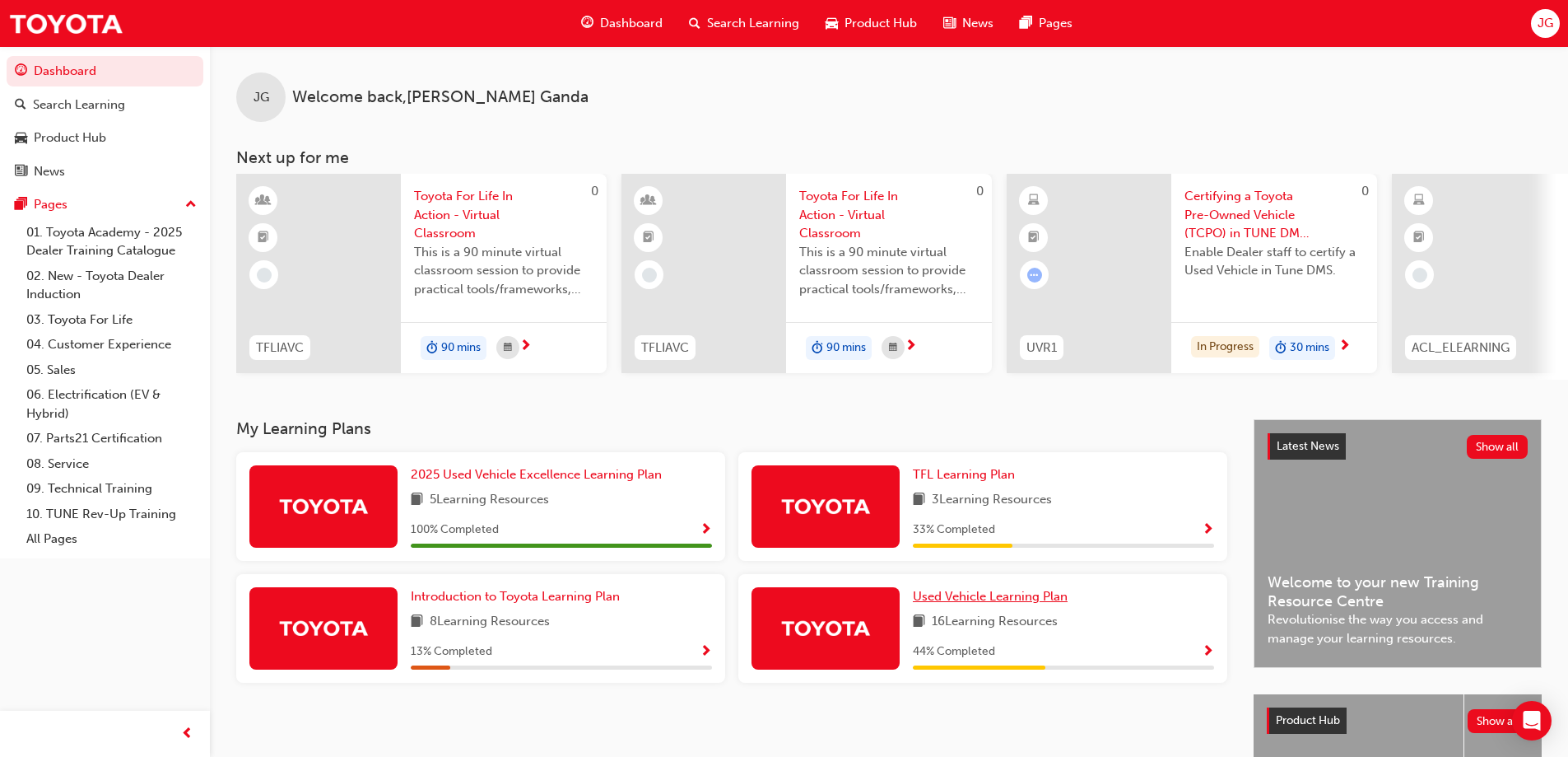
click at [1063, 602] on span "Used Vehicle Learning Plan" at bounding box center [990, 596] width 155 height 15
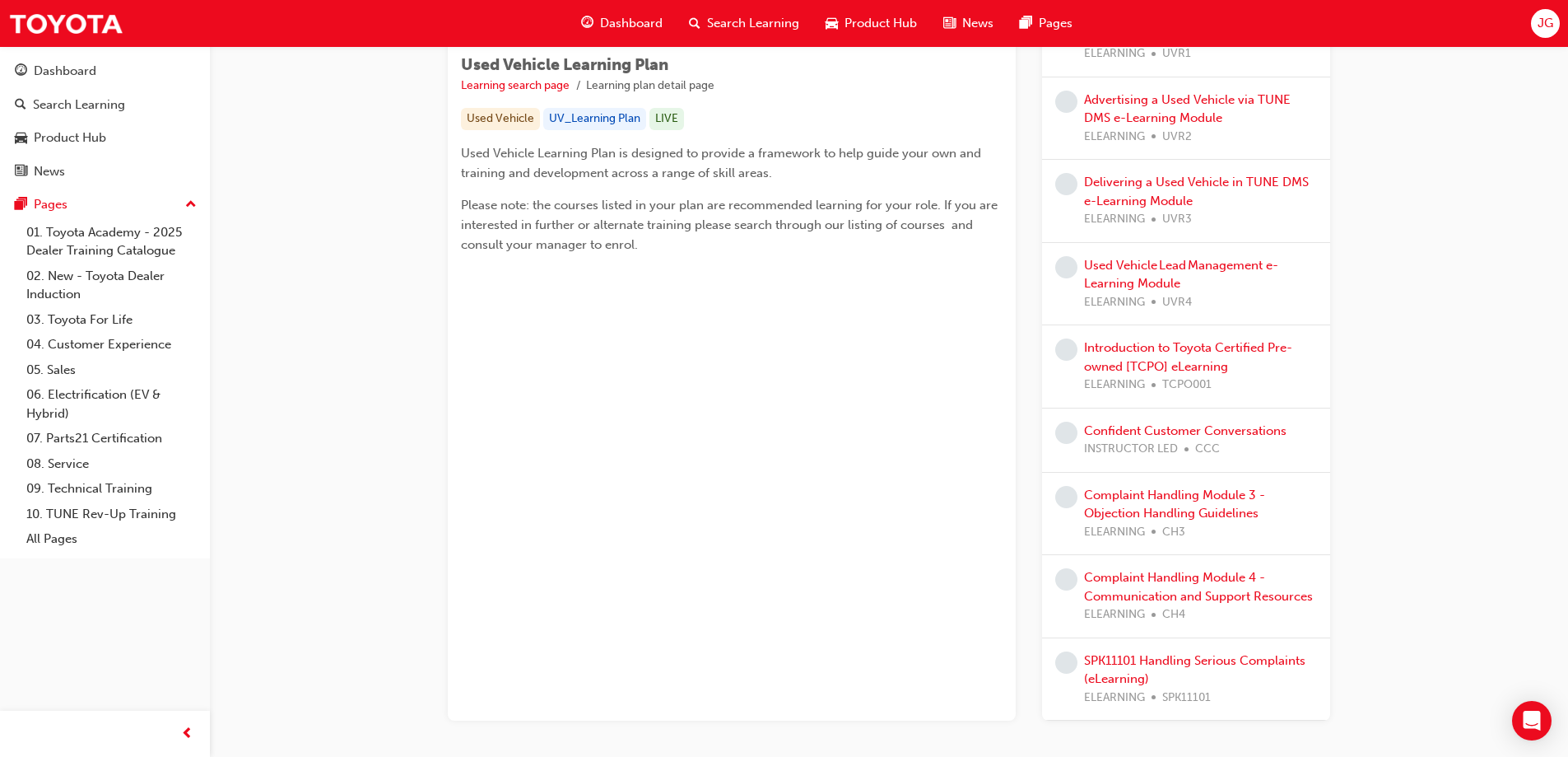
scroll to position [329, 0]
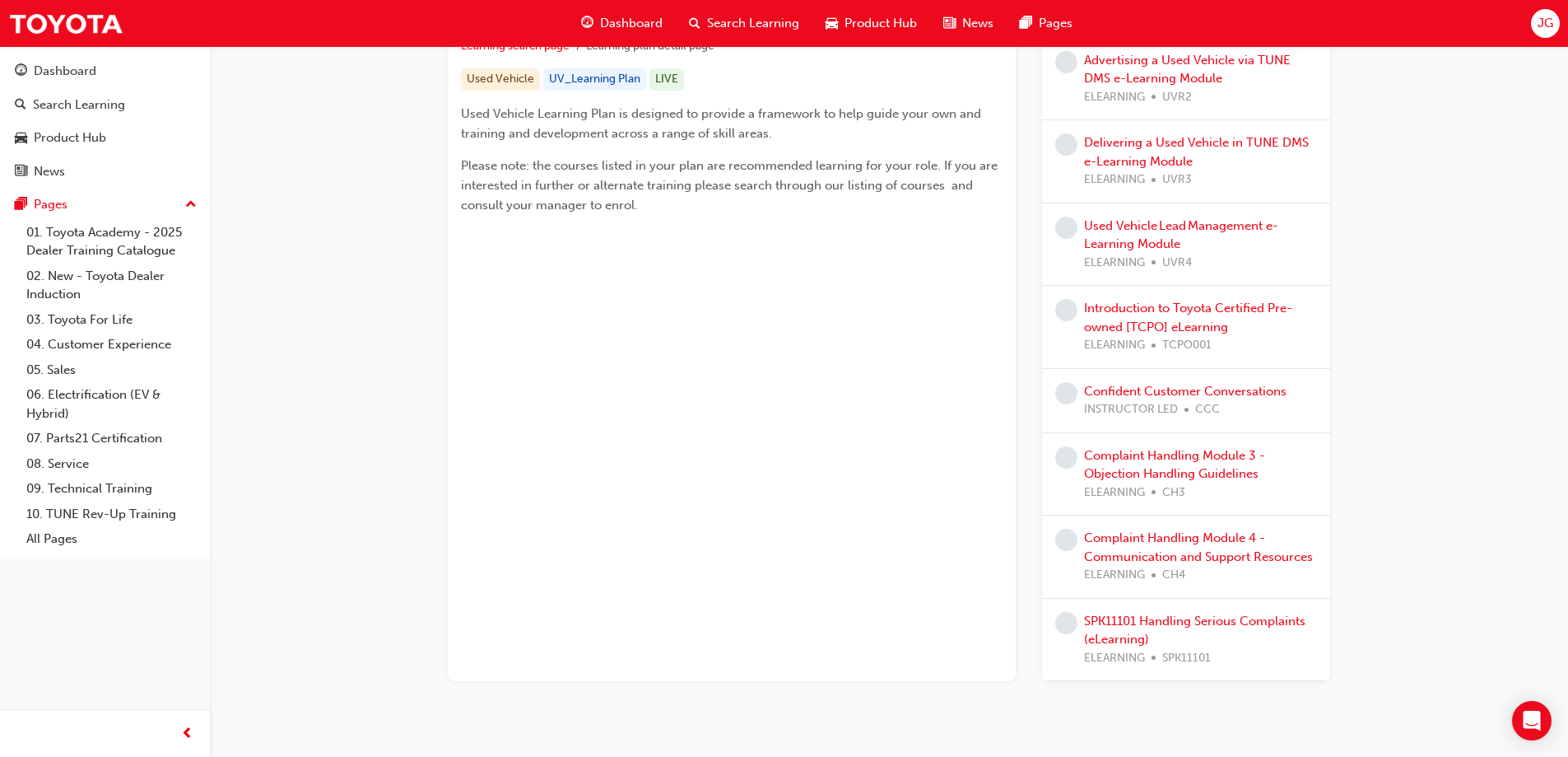
click at [634, 22] on span "Dashboard" at bounding box center [630, 23] width 62 height 19
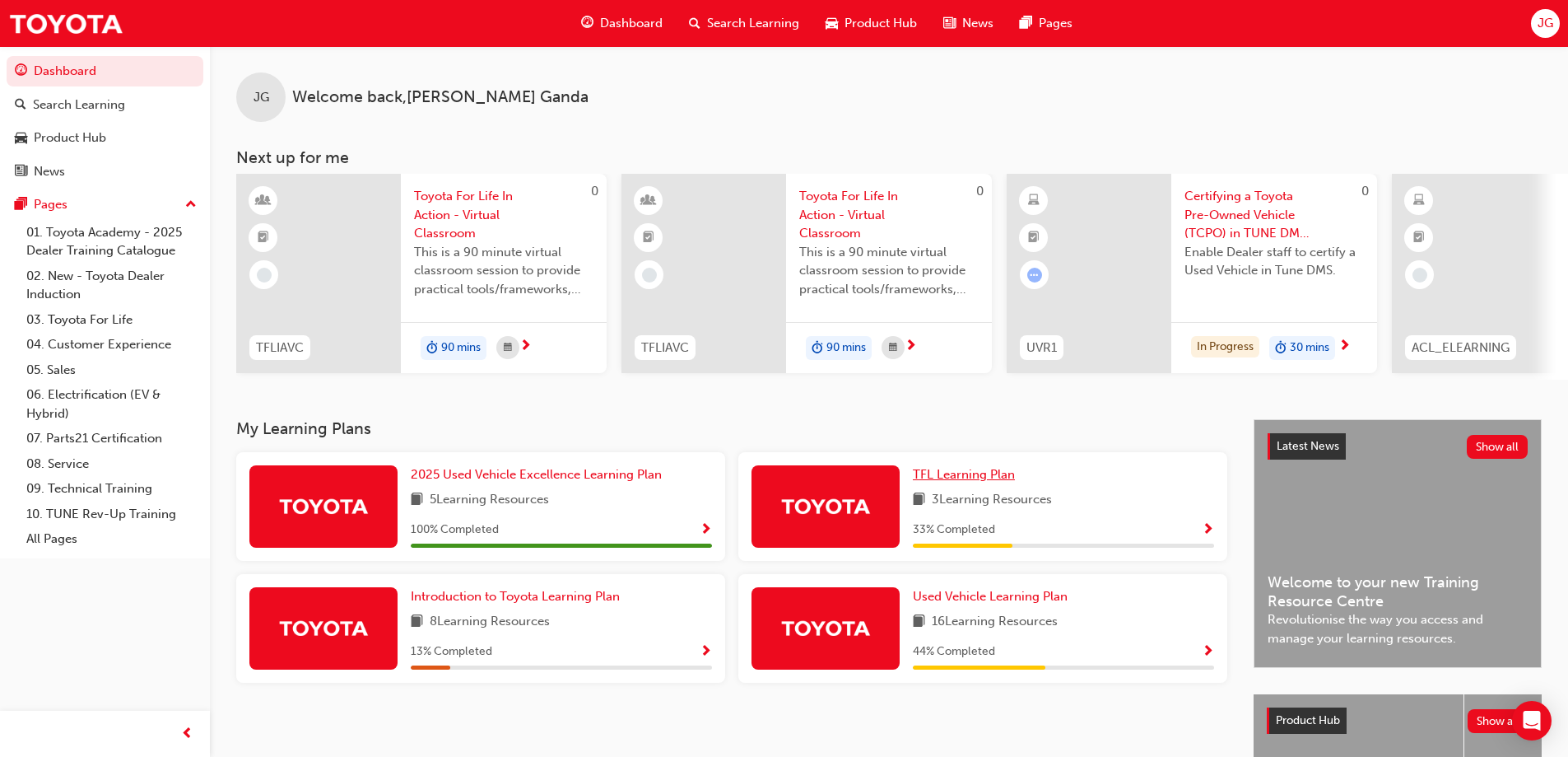
click at [970, 478] on span "TFL Learning Plan" at bounding box center [963, 473] width 102 height 15
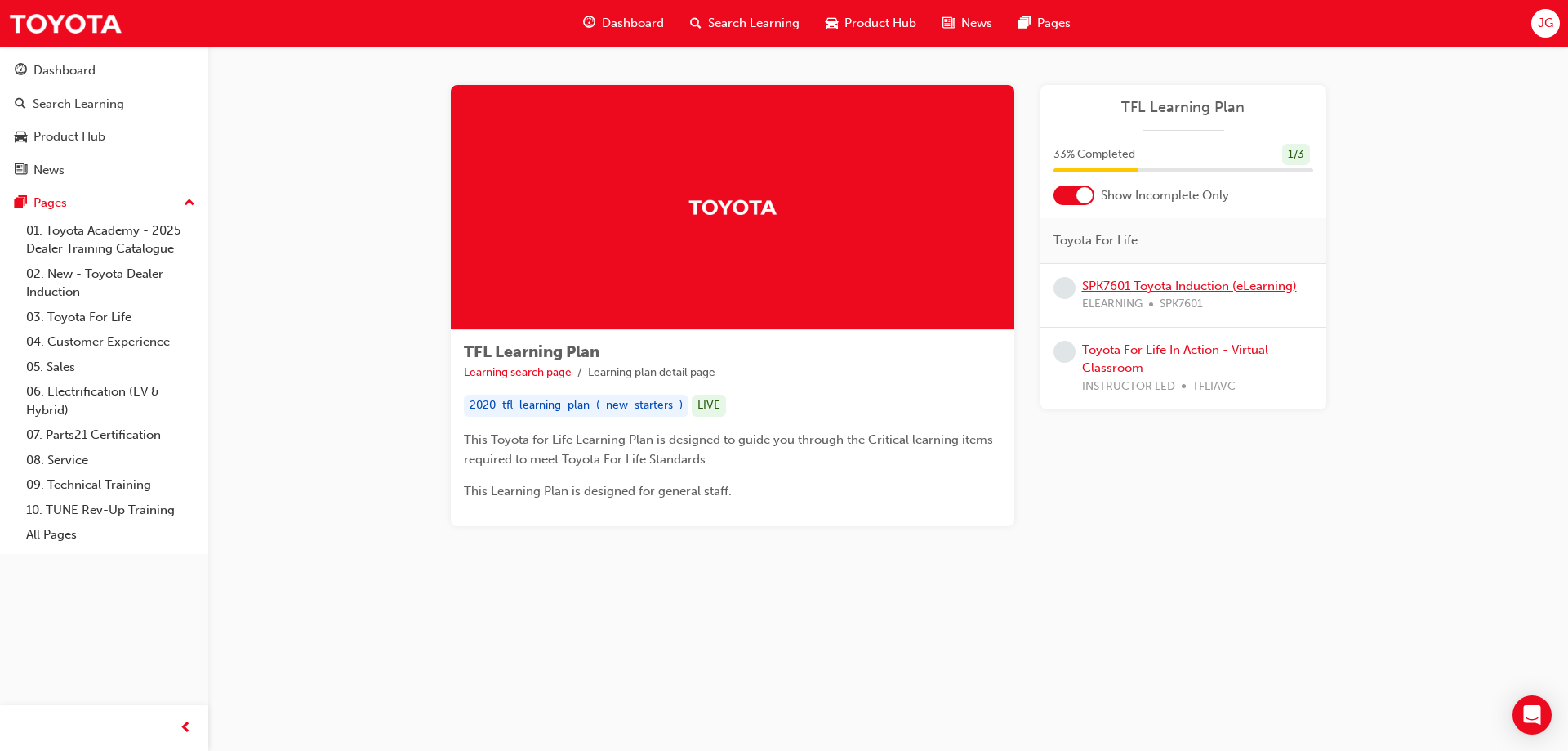
click at [1173, 281] on link "SPK7601 Toyota Induction (eLearning)" at bounding box center [1189, 285] width 215 height 15
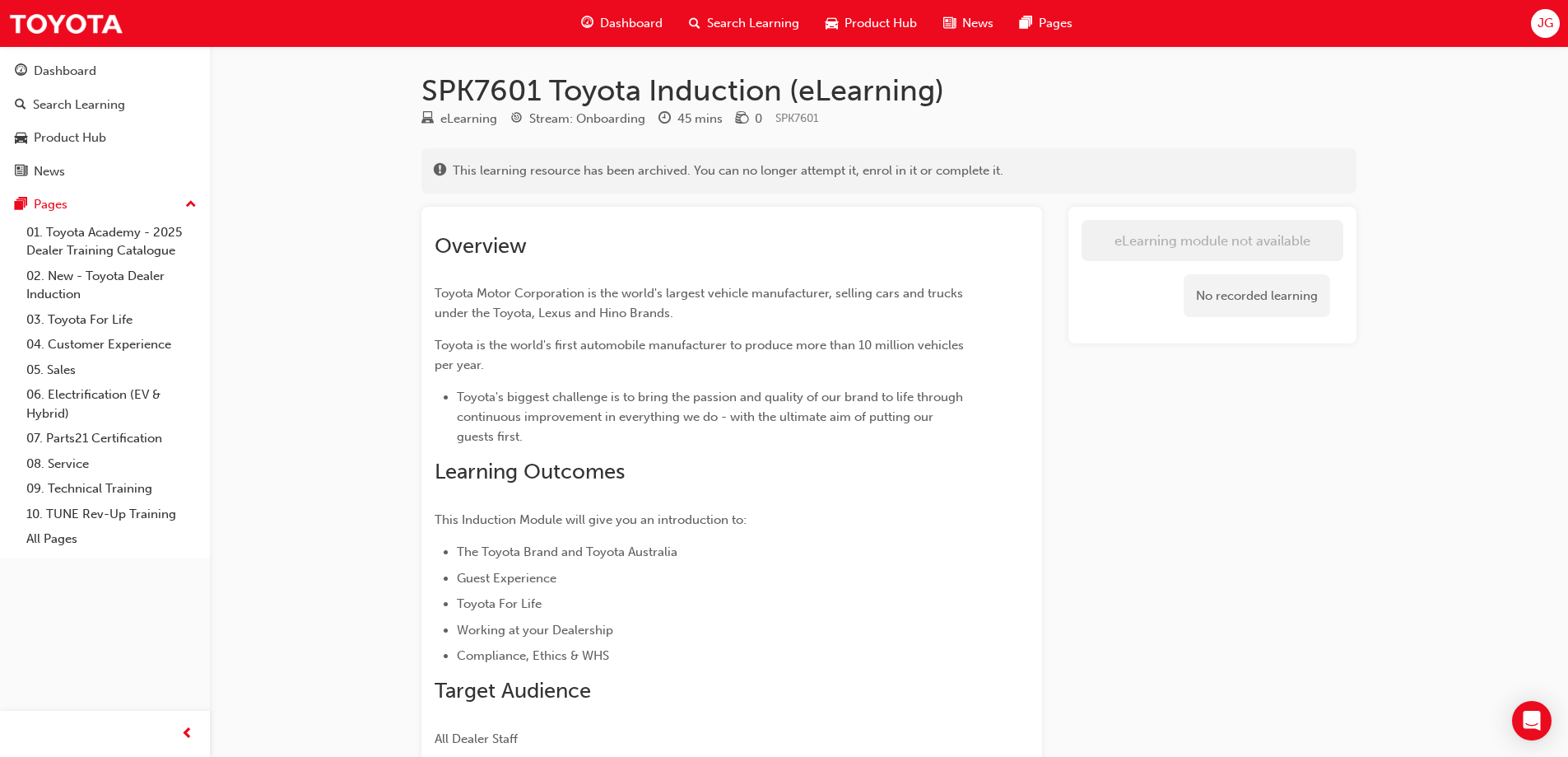
click at [639, 22] on span "Dashboard" at bounding box center [630, 23] width 62 height 19
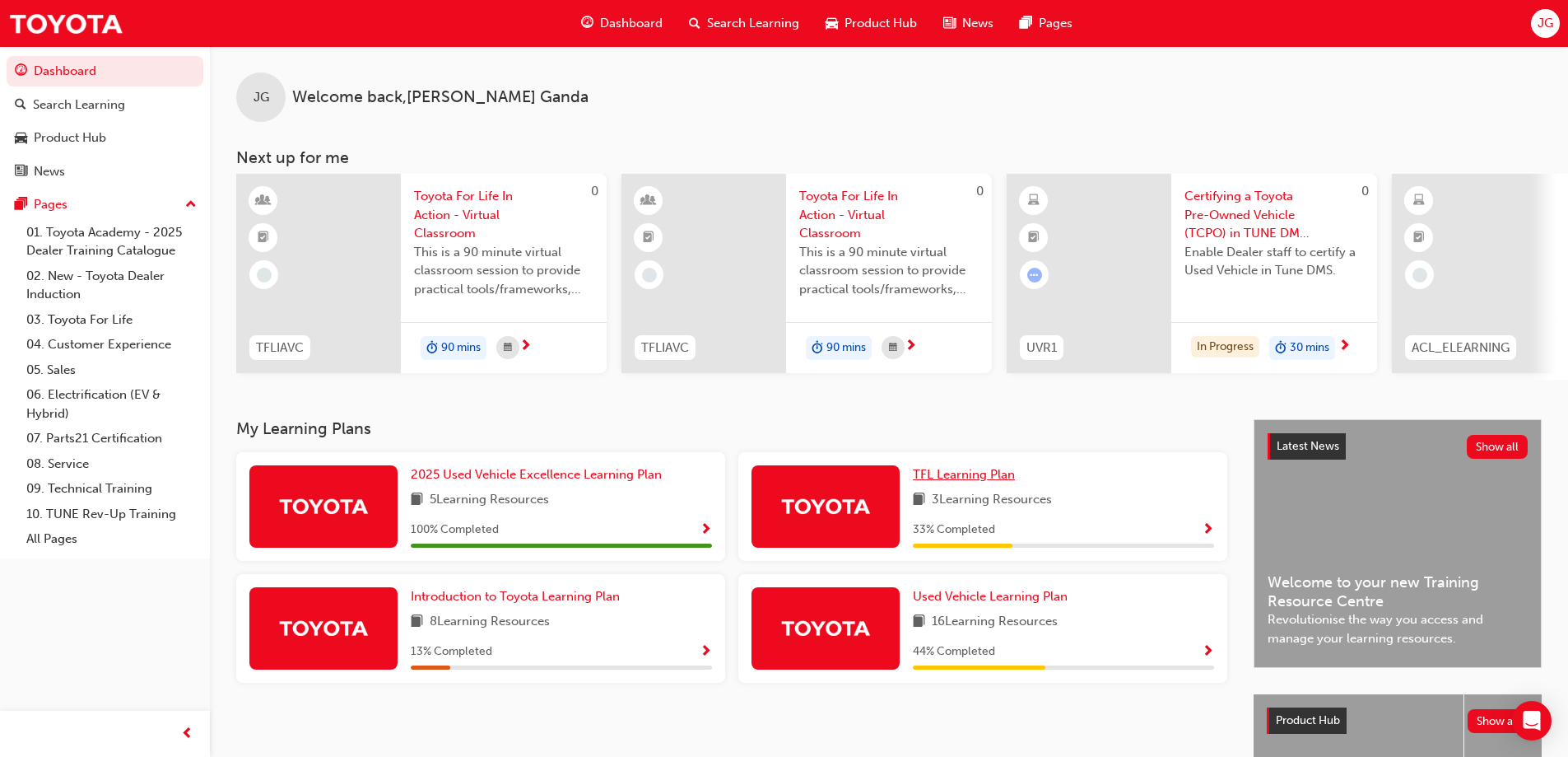
click at [1009, 476] on span "TFL Learning Plan" at bounding box center [963, 473] width 102 height 15
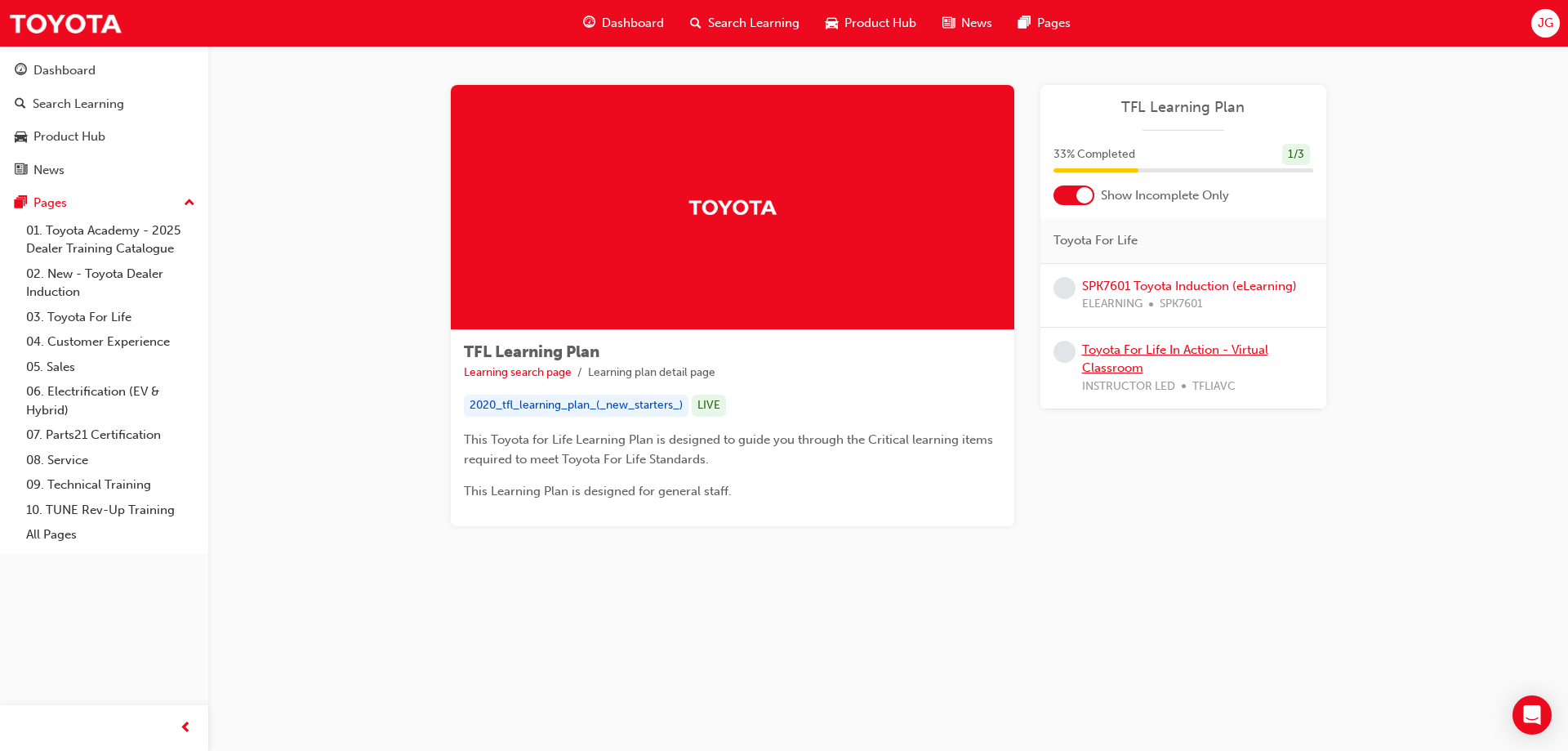
click at [1201, 350] on link "Toyota For Life In Action - Virtual Classroom" at bounding box center [1175, 359] width 186 height 33
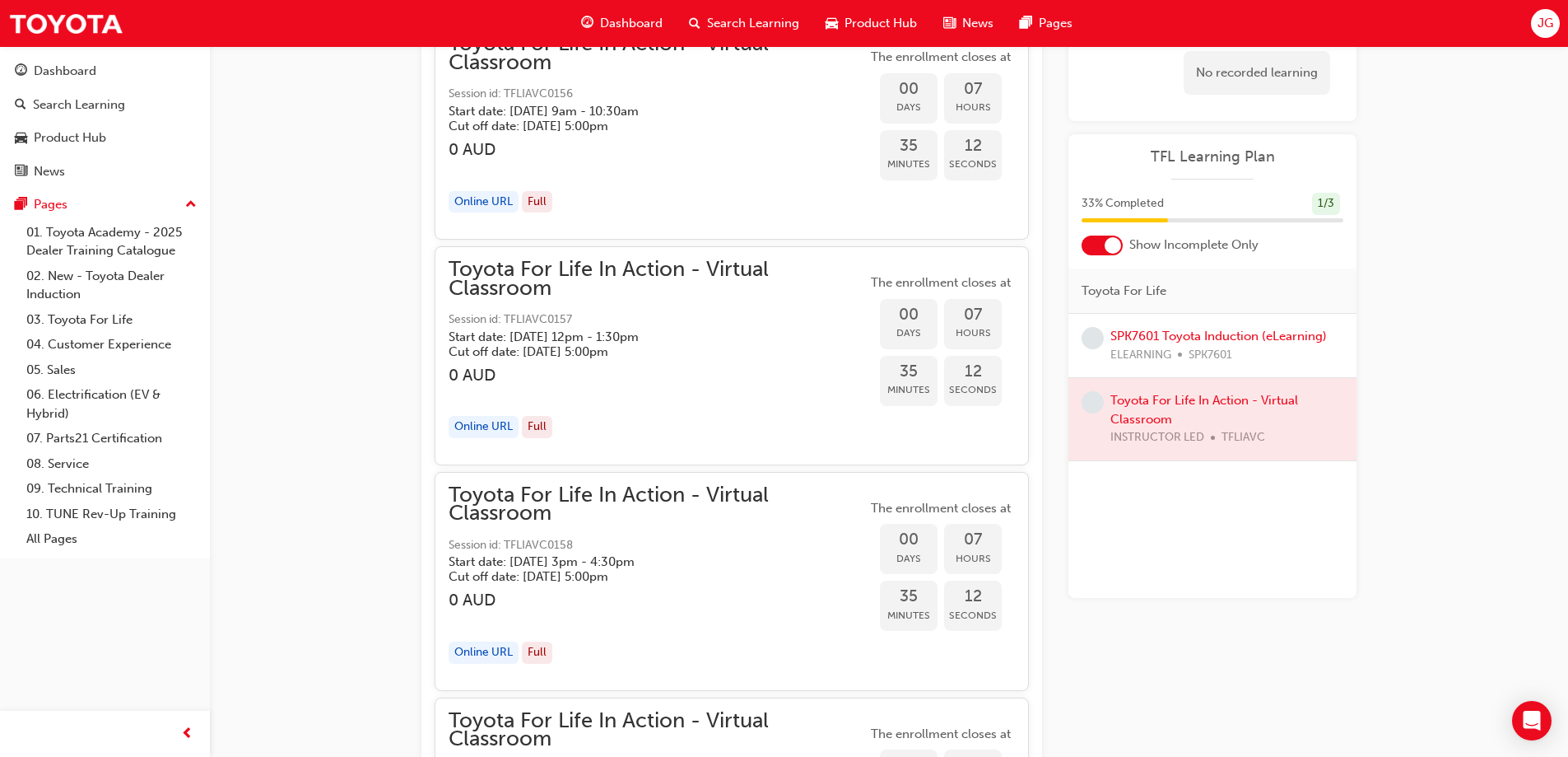
scroll to position [2080, 0]
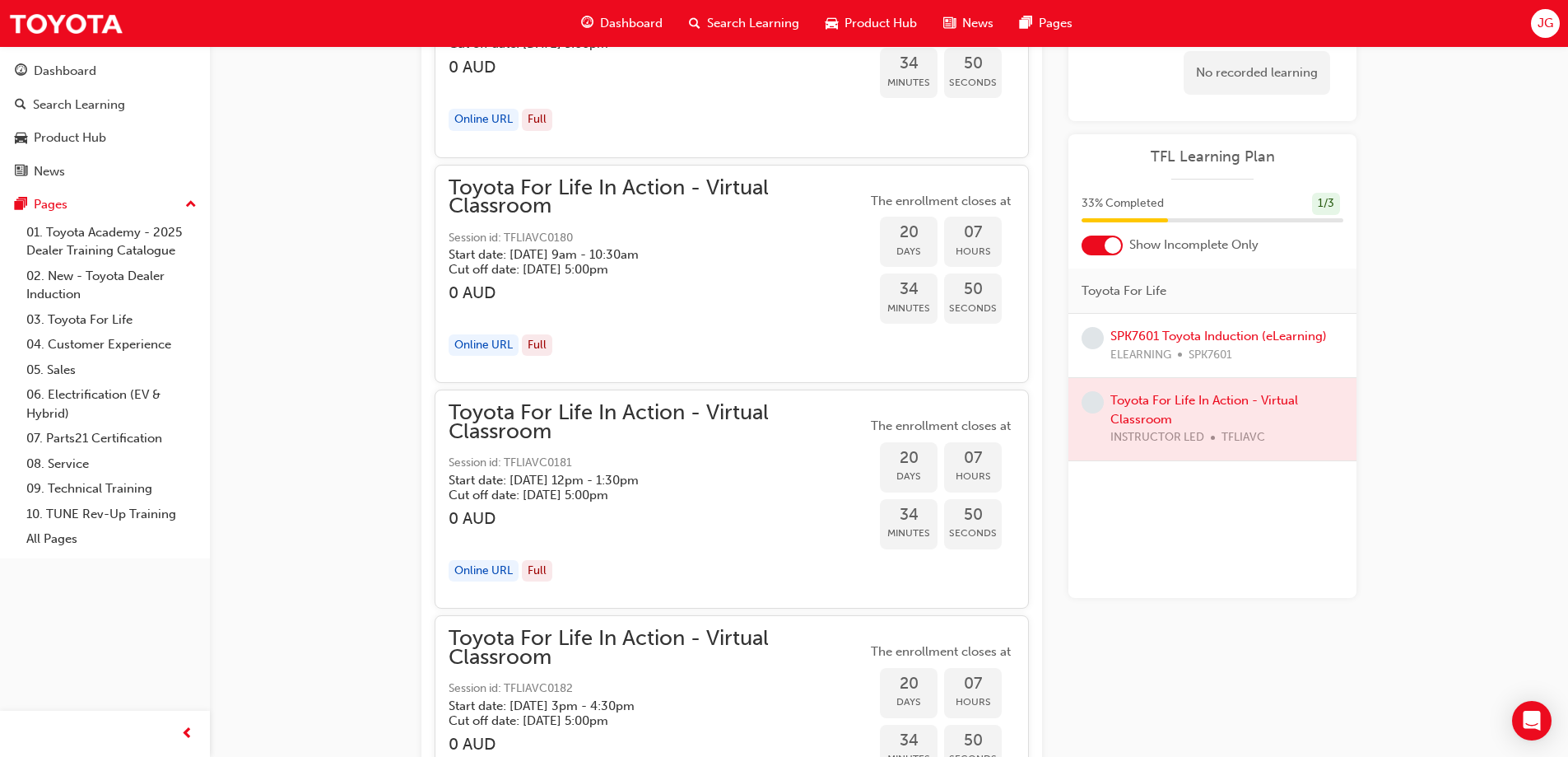
scroll to position [7268, 0]
click at [531, 344] on div "Full" at bounding box center [536, 344] width 31 height 22
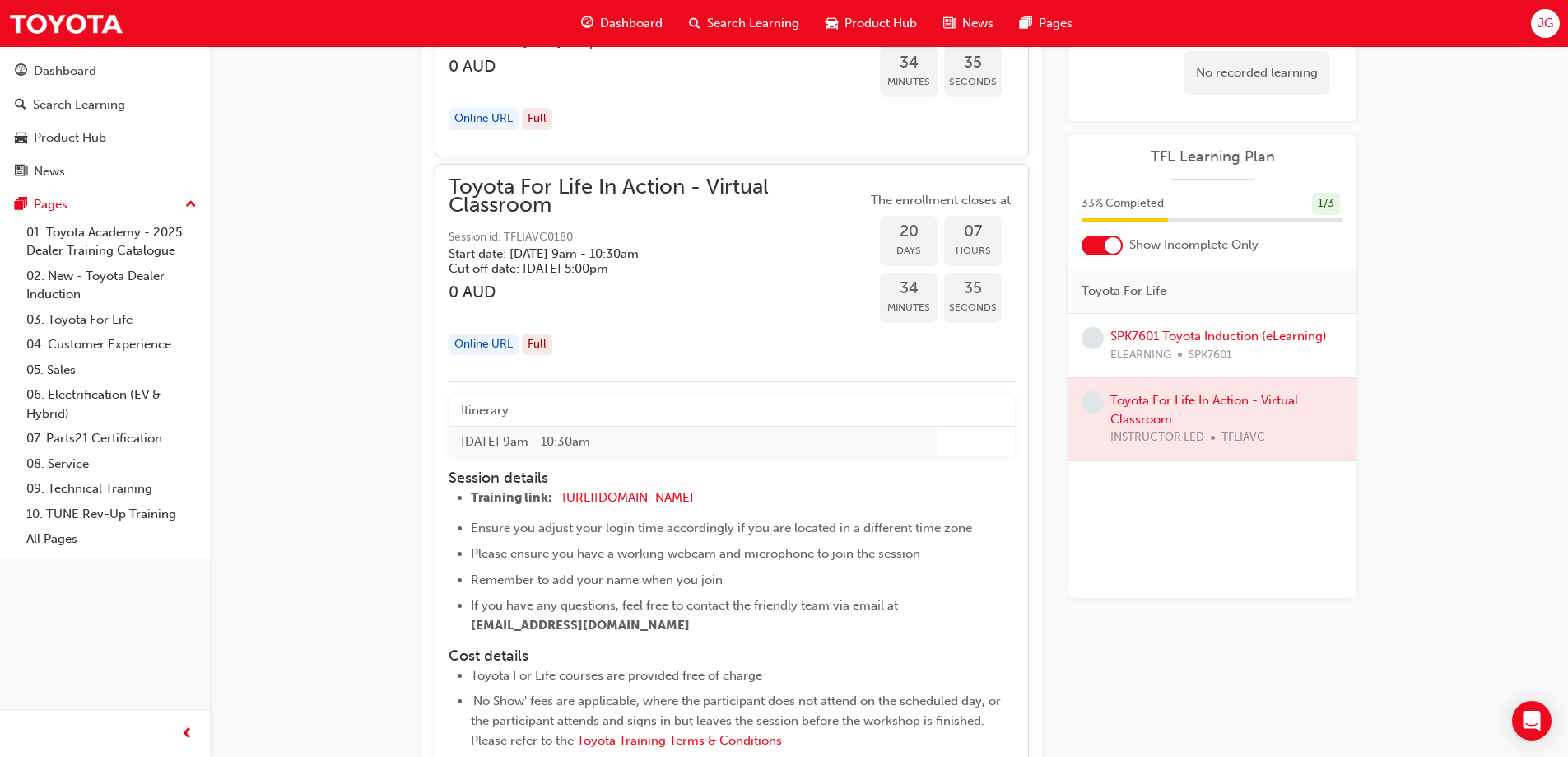
click at [541, 343] on div "Full" at bounding box center [536, 344] width 31 height 22
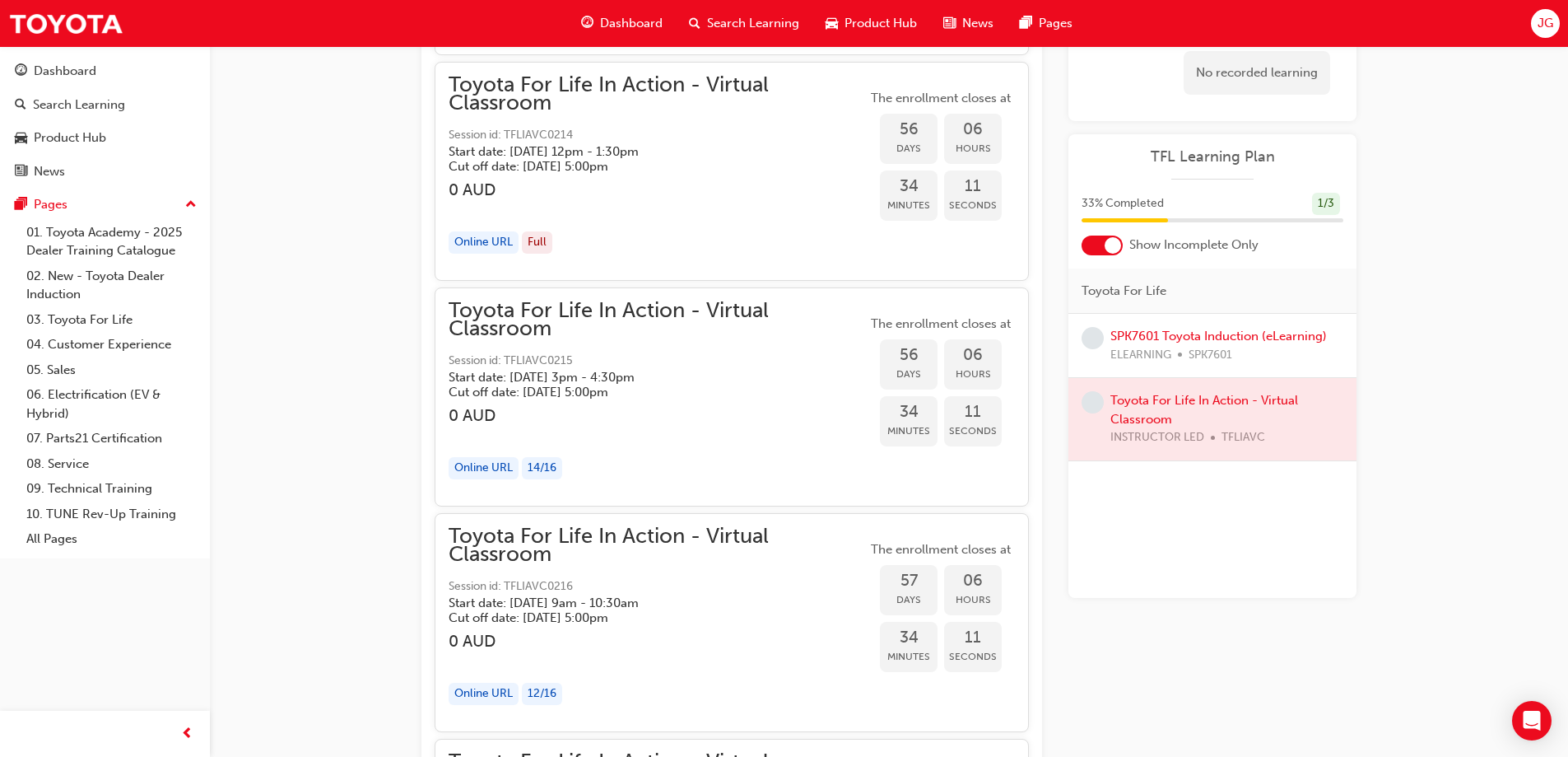
scroll to position [17066, 0]
click at [646, 23] on span "Dashboard" at bounding box center [630, 23] width 62 height 19
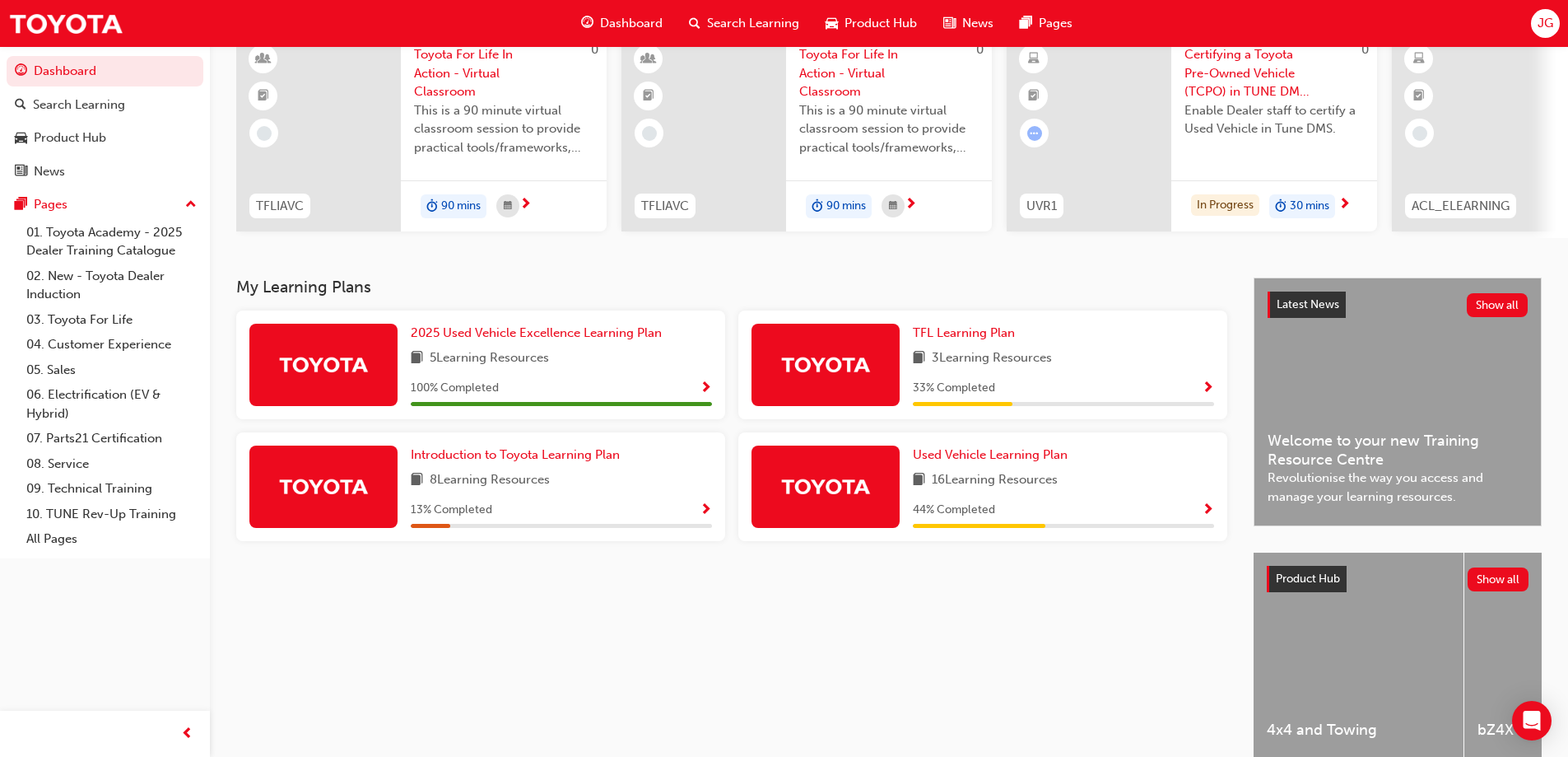
scroll to position [165, 0]
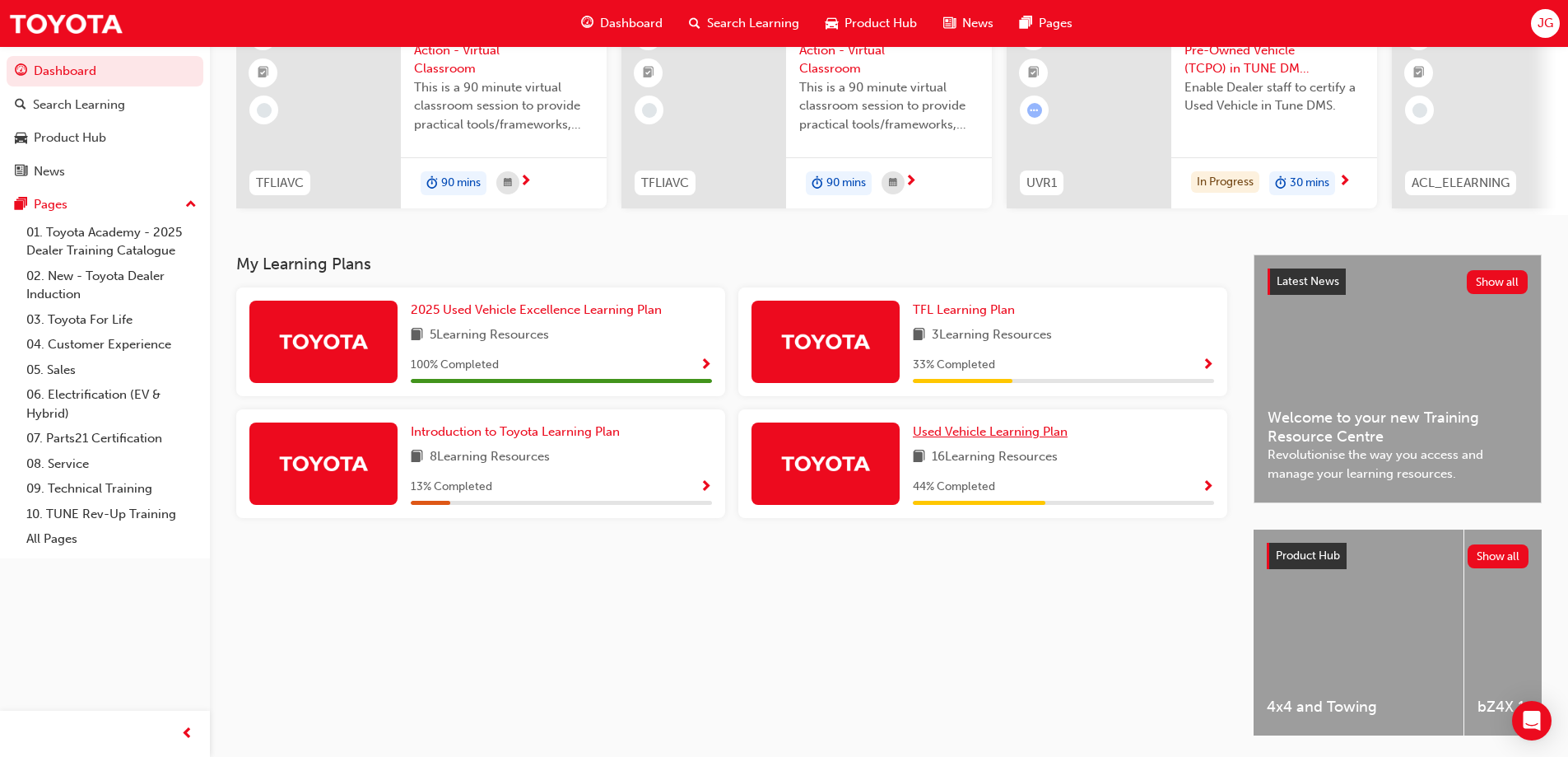
click at [1007, 438] on span "Used Vehicle Learning Plan" at bounding box center [990, 431] width 155 height 15
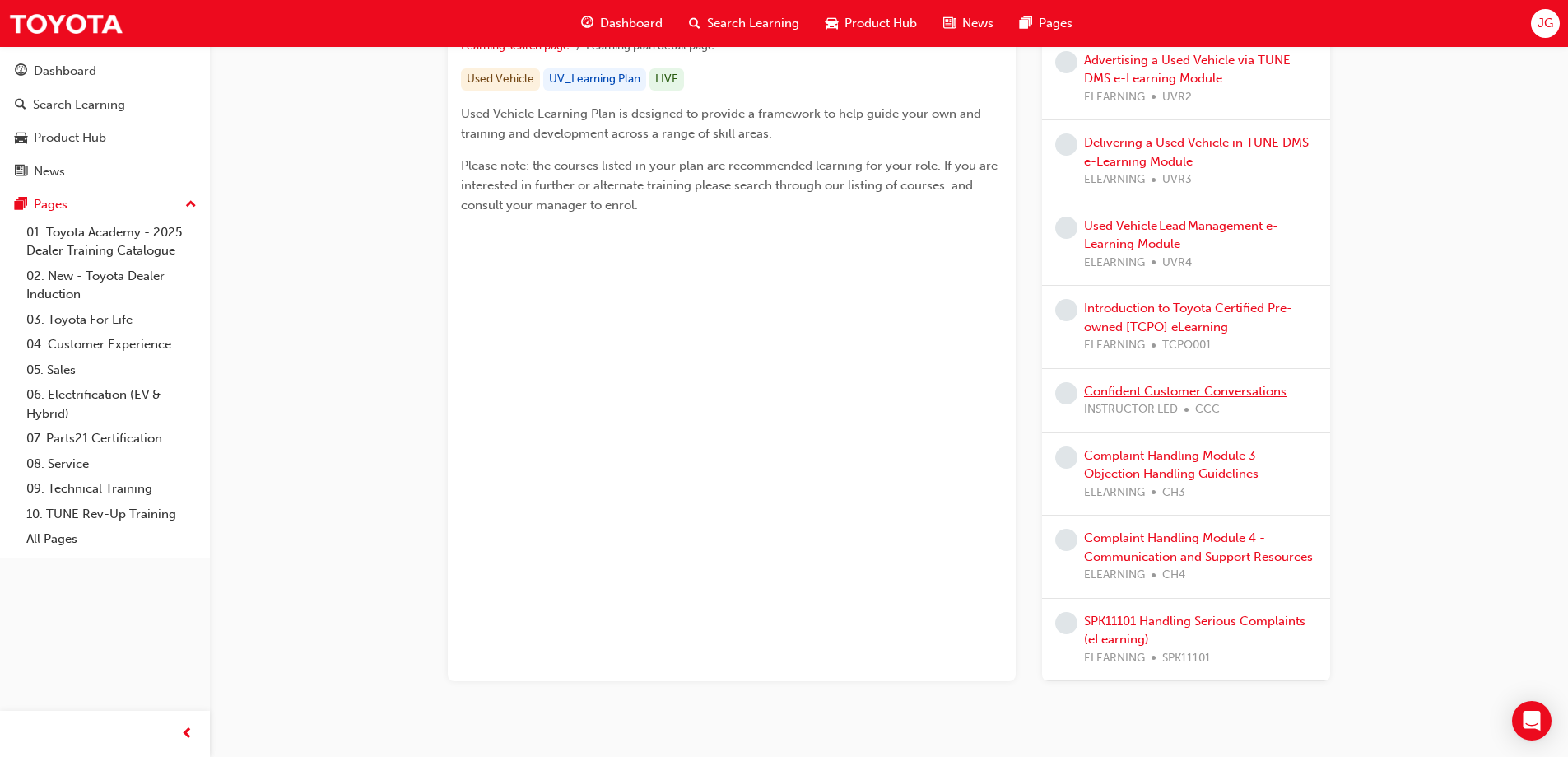
click at [1248, 383] on link "Confident Customer Conversations" at bounding box center [1185, 390] width 203 height 15
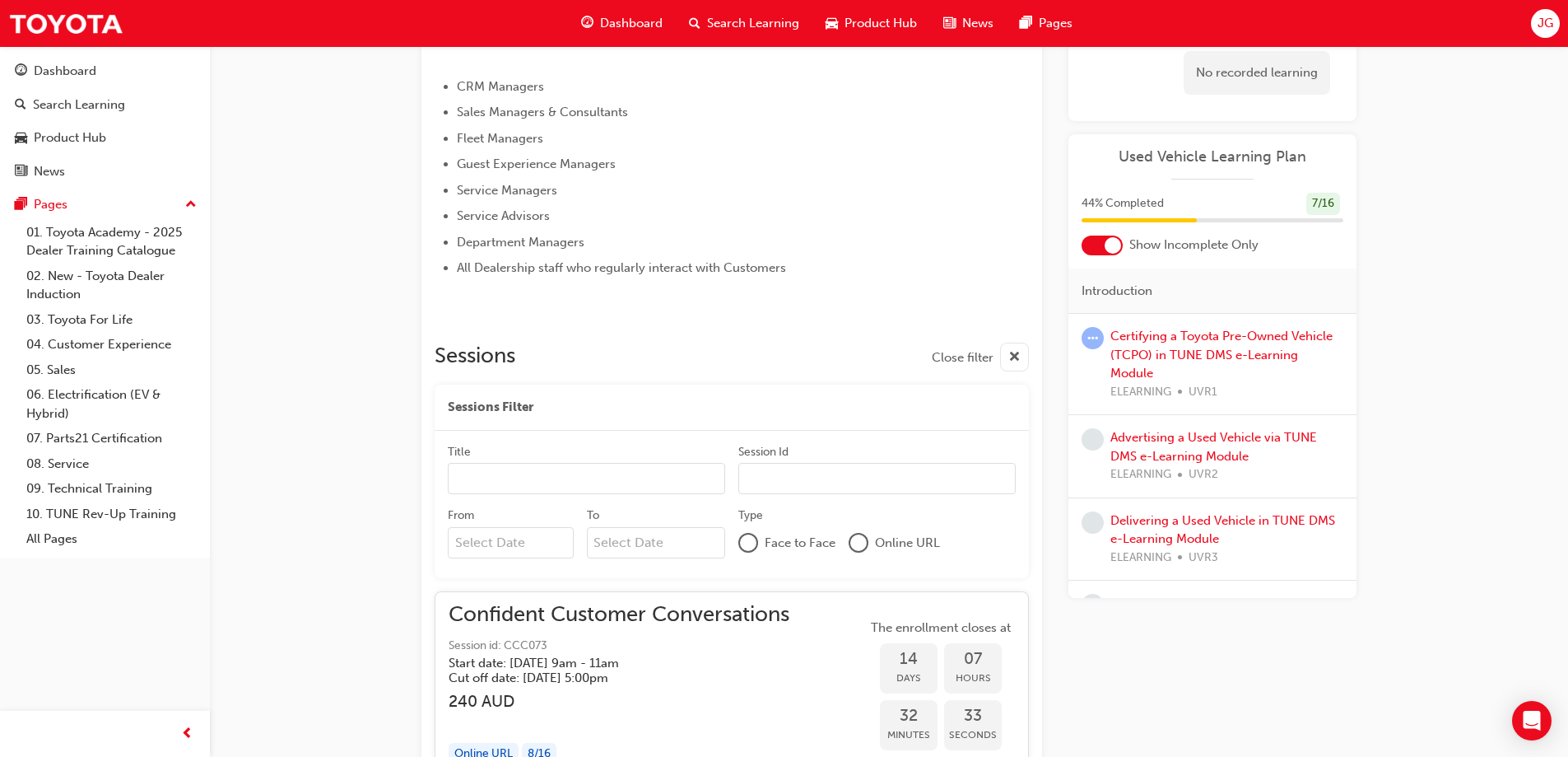
scroll to position [741, 0]
click at [655, 25] on span "Dashboard" at bounding box center [630, 23] width 62 height 19
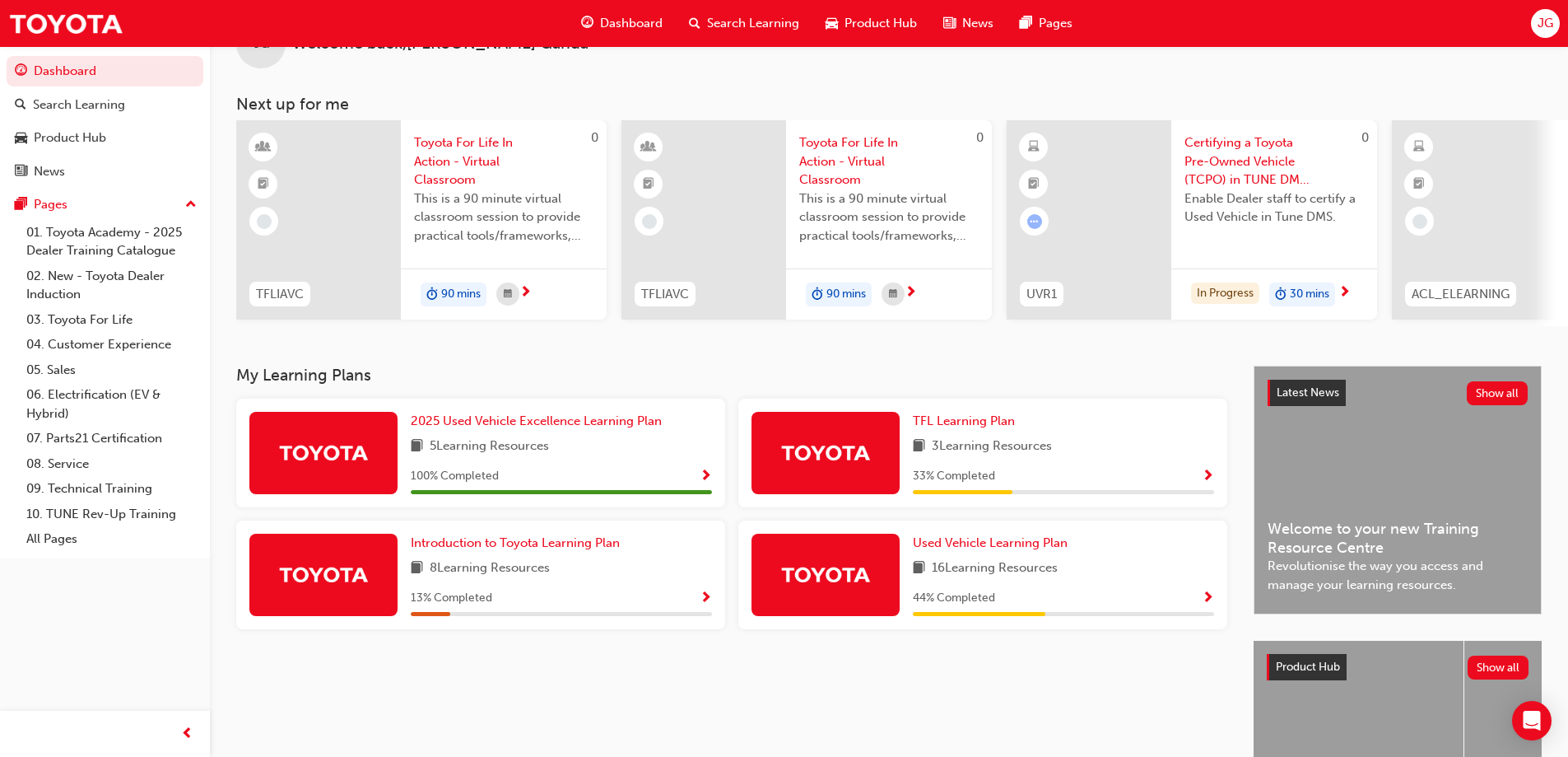
scroll to position [82, 0]
